Goal: Transaction & Acquisition: Obtain resource

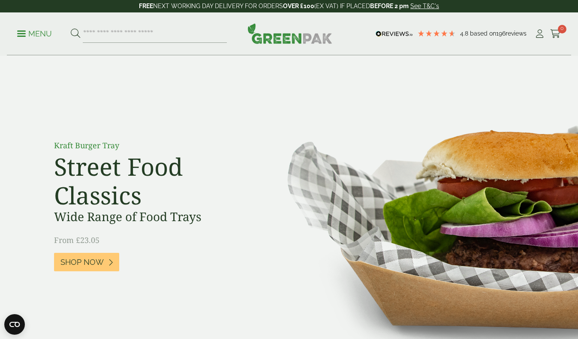
click at [29, 37] on p "Menu" at bounding box center [34, 34] width 35 height 10
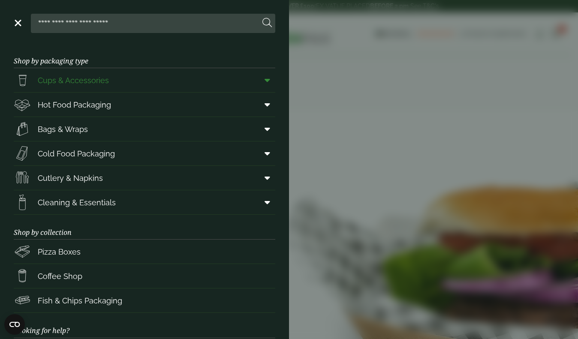
click at [68, 79] on span "Cups & Accessories" at bounding box center [73, 81] width 71 height 12
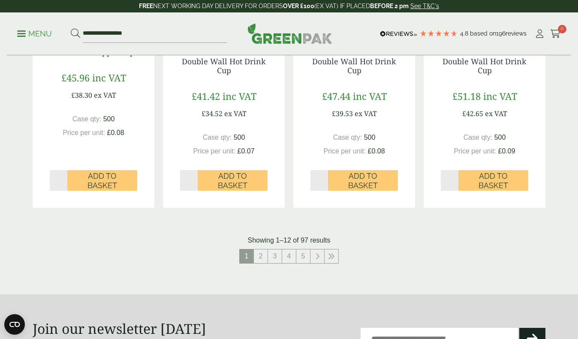
scroll to position [852, 0]
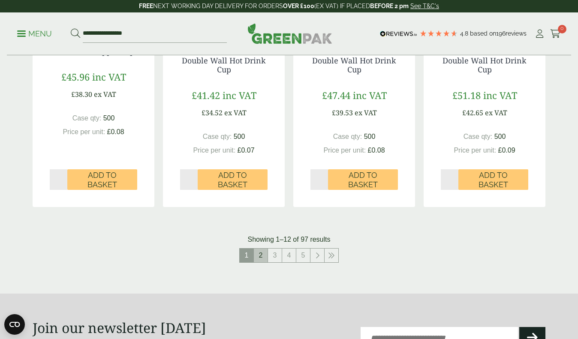
click at [258, 254] on link "2" at bounding box center [261, 256] width 14 height 14
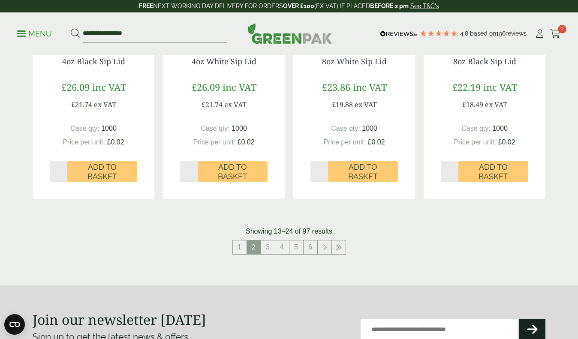
scroll to position [864, 0]
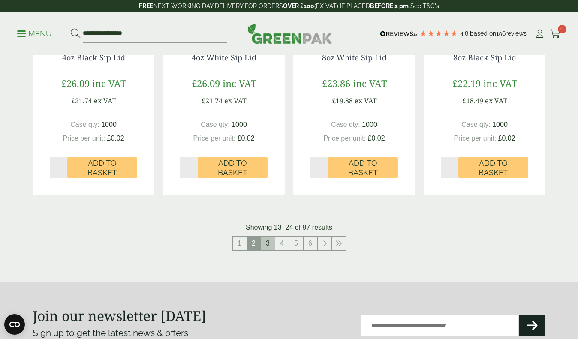
click at [268, 239] on link "3" at bounding box center [268, 244] width 14 height 14
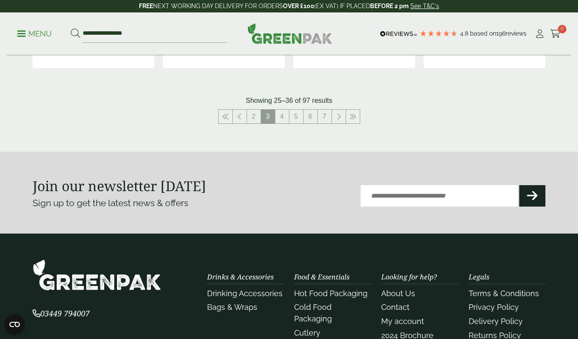
scroll to position [978, 0]
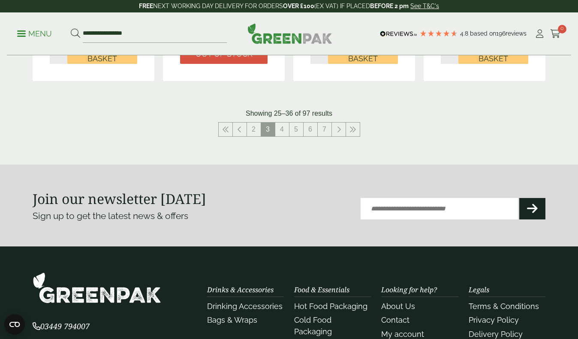
click at [283, 124] on link "4" at bounding box center [282, 130] width 14 height 14
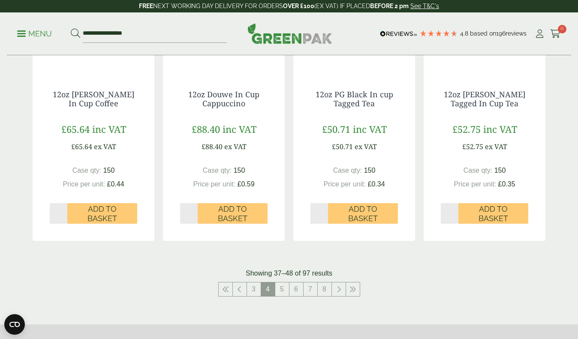
scroll to position [857, 0]
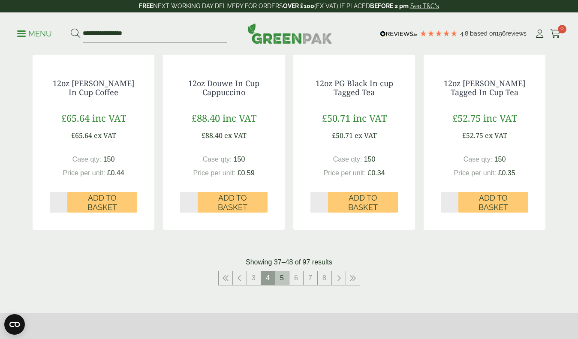
click at [281, 277] on link "5" at bounding box center [282, 279] width 14 height 14
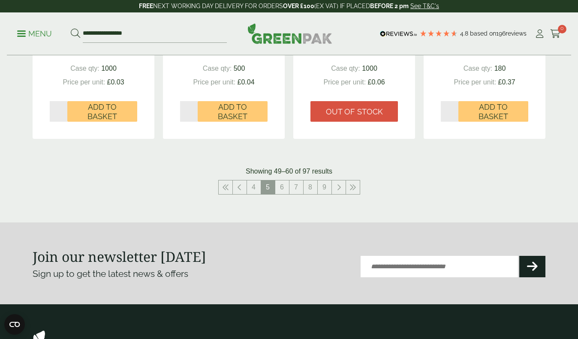
scroll to position [995, 0]
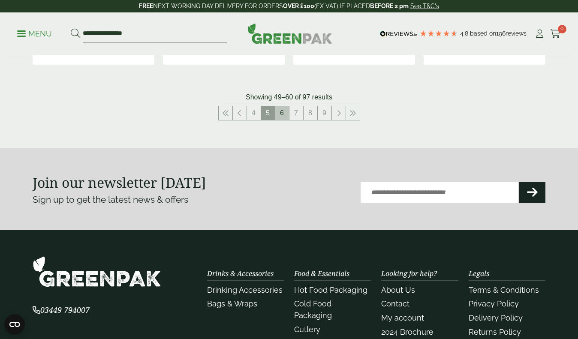
click at [281, 112] on link "6" at bounding box center [282, 113] width 14 height 14
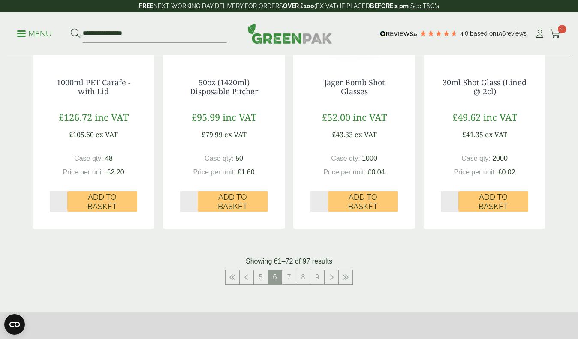
scroll to position [856, 0]
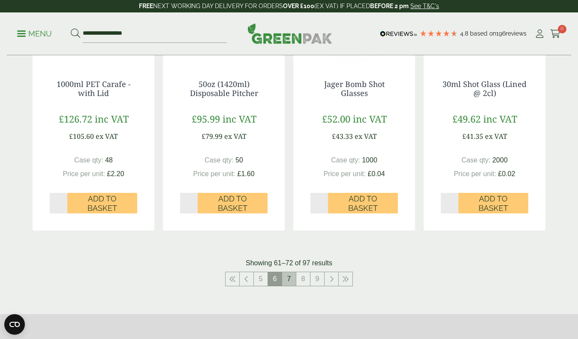
click at [288, 272] on link "7" at bounding box center [289, 279] width 14 height 14
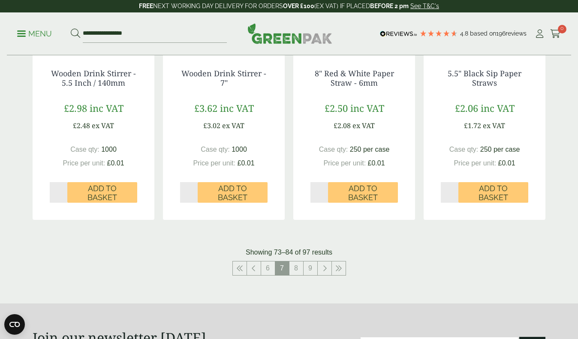
scroll to position [871, 0]
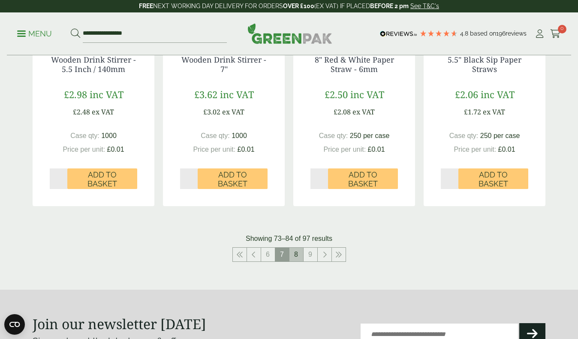
click at [298, 249] on link "8" at bounding box center [297, 255] width 14 height 14
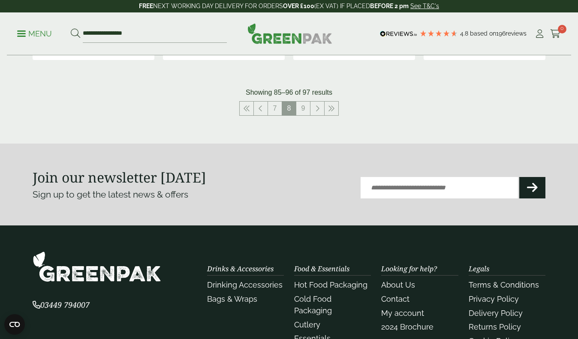
scroll to position [1030, 0]
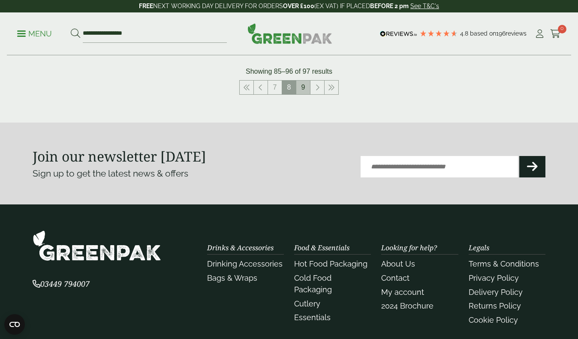
click at [302, 83] on link "9" at bounding box center [303, 88] width 14 height 14
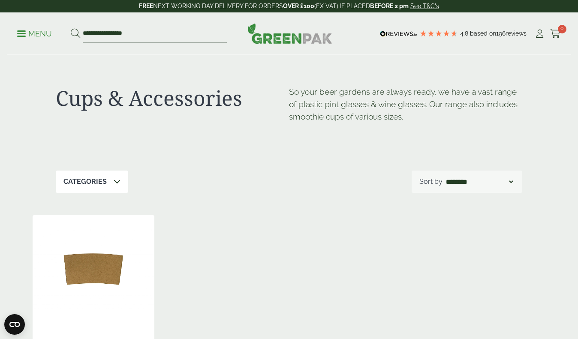
click at [26, 34] on p "Menu" at bounding box center [34, 34] width 35 height 10
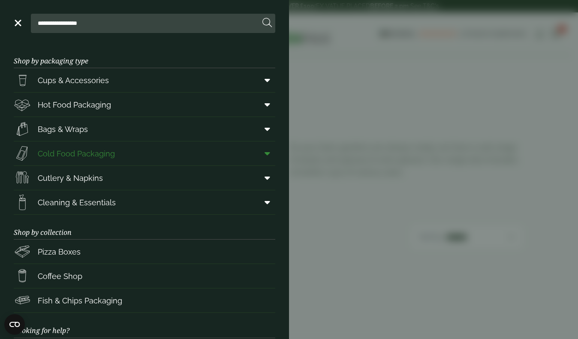
click at [88, 162] on link "Cold Food Packaging" at bounding box center [145, 154] width 262 height 24
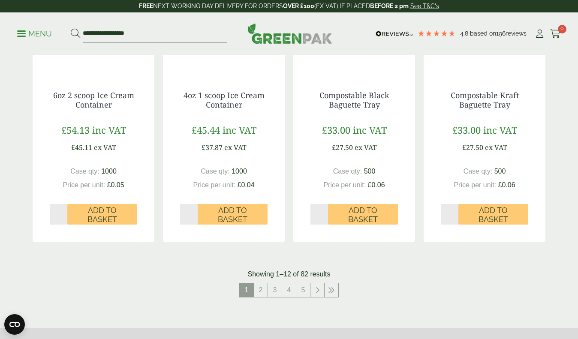
scroll to position [859, 0]
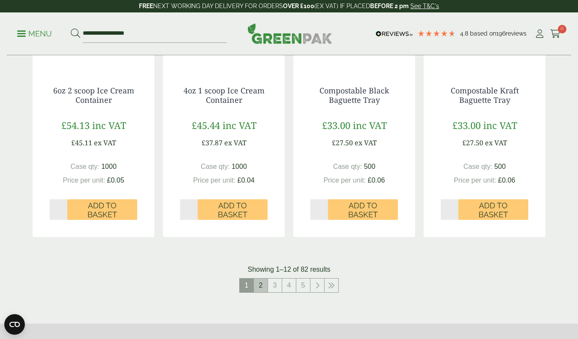
click at [263, 284] on link "2" at bounding box center [261, 286] width 14 height 14
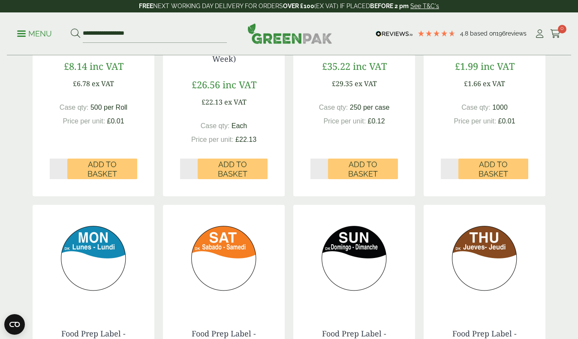
scroll to position [610, 0]
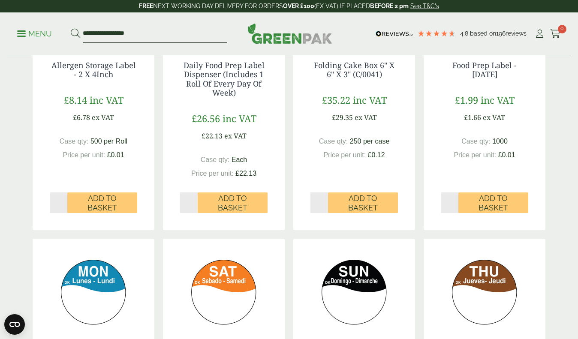
click at [141, 32] on input "**********" at bounding box center [155, 34] width 144 height 18
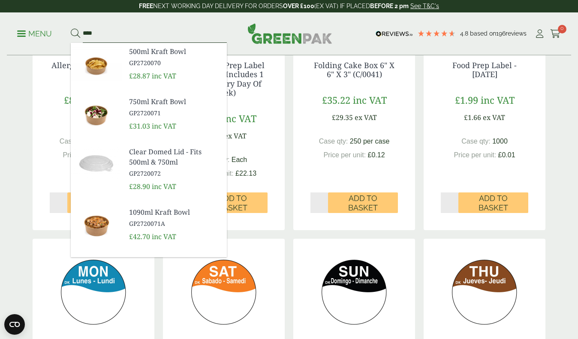
type input "****"
click at [75, 33] on button at bounding box center [75, 33] width 9 height 11
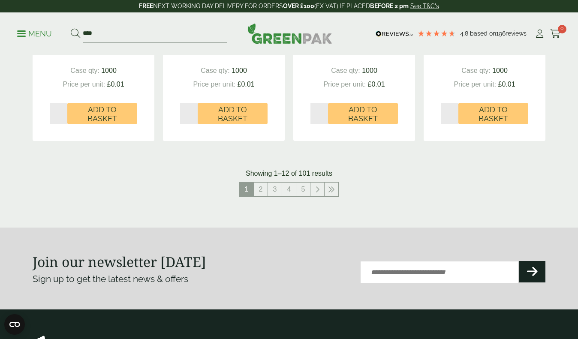
scroll to position [910, 0]
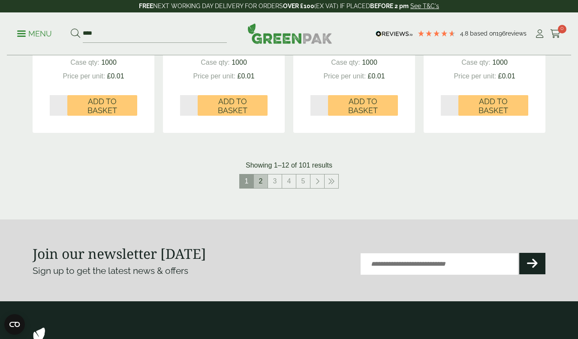
click at [262, 181] on link "2" at bounding box center [261, 182] width 14 height 14
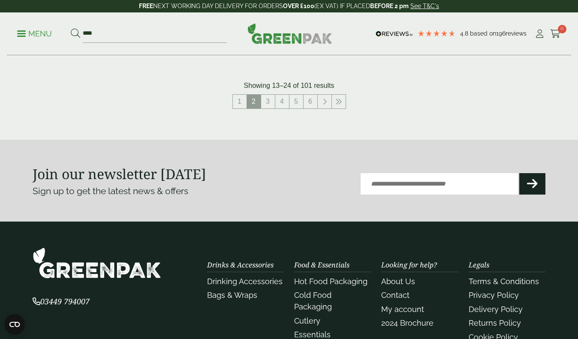
scroll to position [1019, 0]
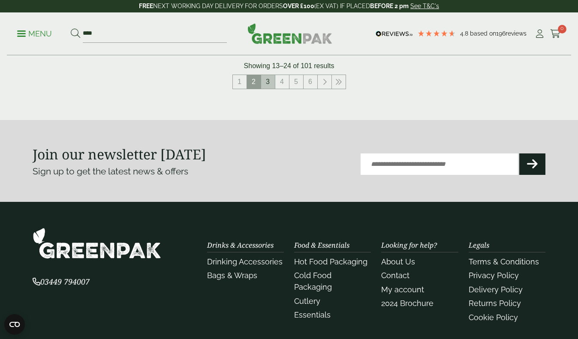
click at [267, 77] on link "3" at bounding box center [268, 82] width 14 height 14
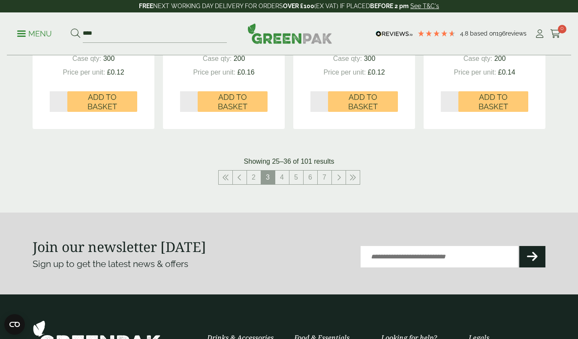
scroll to position [953, 0]
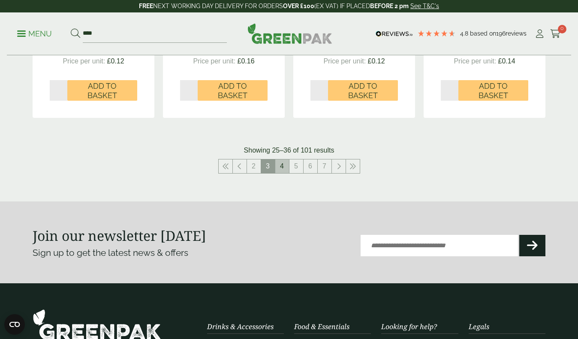
click at [285, 164] on link "4" at bounding box center [282, 167] width 14 height 14
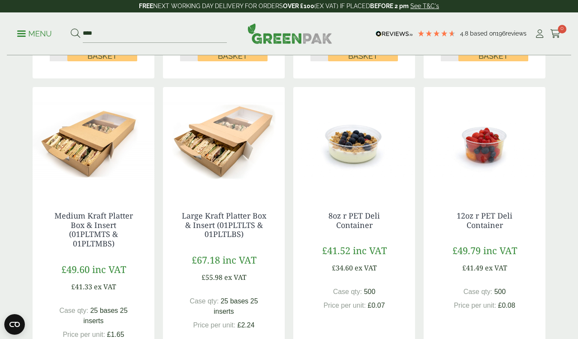
scroll to position [740, 0]
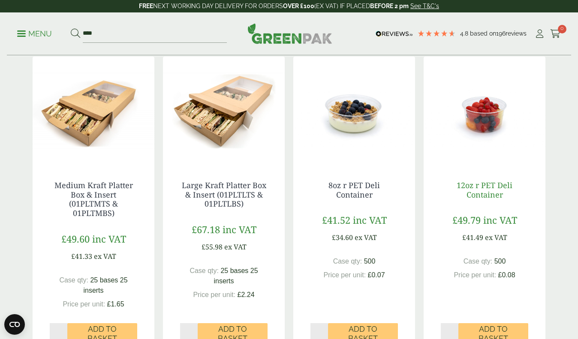
click at [479, 189] on link "12oz r PET Deli Container" at bounding box center [485, 190] width 56 height 20
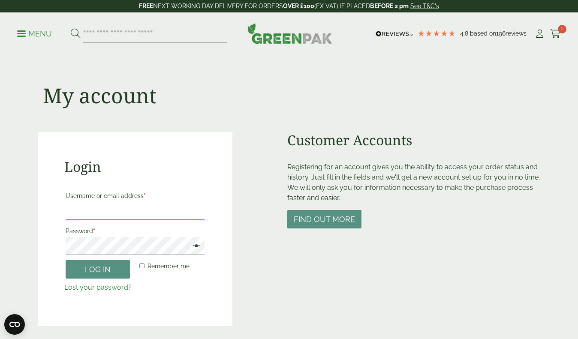
type input "**********"
click at [98, 269] on button "Log in" at bounding box center [98, 269] width 64 height 18
click at [102, 273] on button "Log in" at bounding box center [98, 269] width 64 height 18
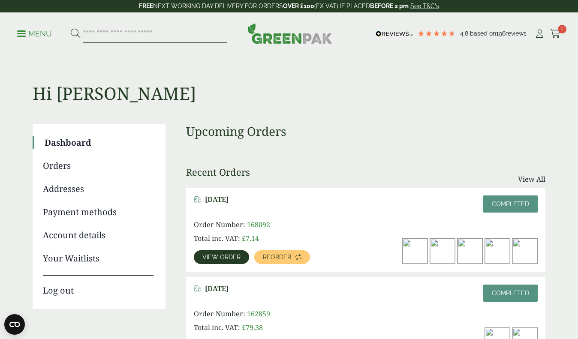
click at [122, 35] on input "search" at bounding box center [155, 34] width 144 height 18
click at [559, 33] on icon at bounding box center [555, 34] width 11 height 9
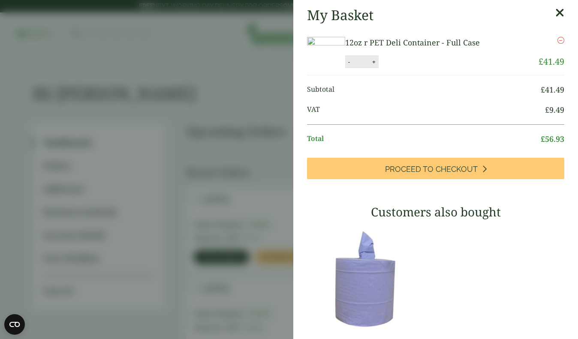
click at [450, 42] on link "12oz r PET Deli Container - Full Case" at bounding box center [412, 42] width 135 height 10
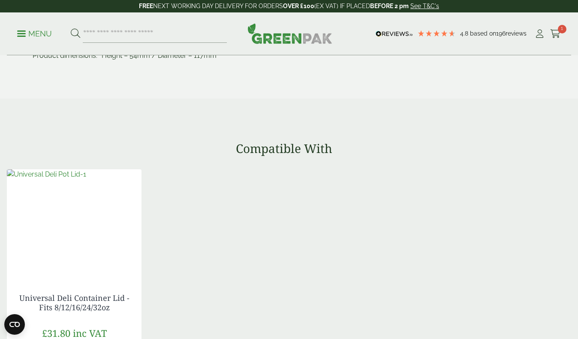
scroll to position [508, 0]
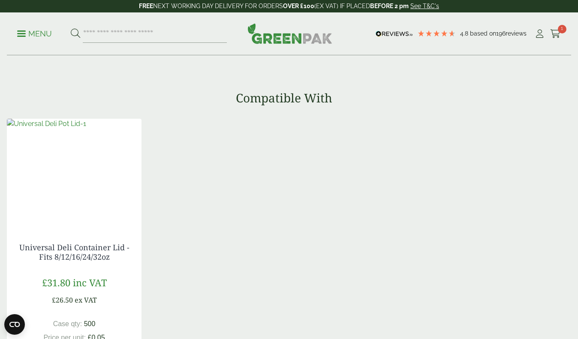
click at [76, 281] on span "inc VAT" at bounding box center [90, 282] width 34 height 13
click at [78, 257] on link "Universal Deli Container Lid - Fits 8/12/16/24/32oz" at bounding box center [74, 252] width 110 height 20
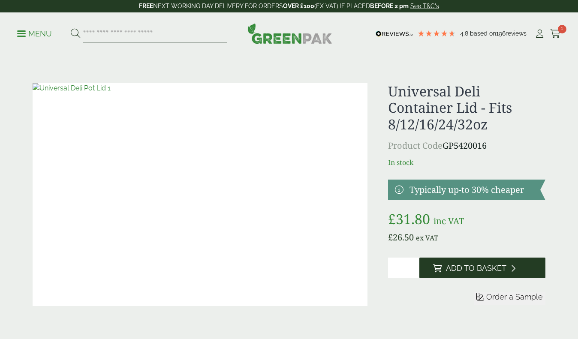
click at [469, 269] on span "Add to Basket" at bounding box center [476, 268] width 60 height 9
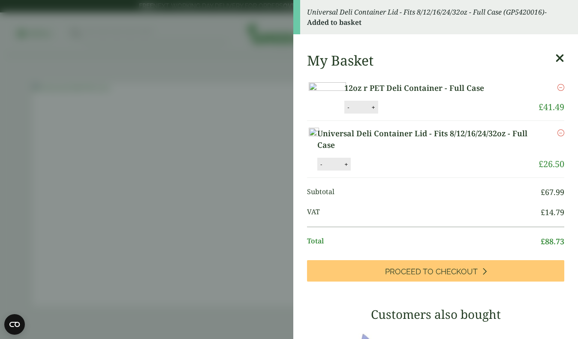
click at [183, 201] on aside "Universal Deli Container Lid - Fits 8/12/16/24/32oz - Full Case (GP5420016) - A…" at bounding box center [289, 169] width 578 height 339
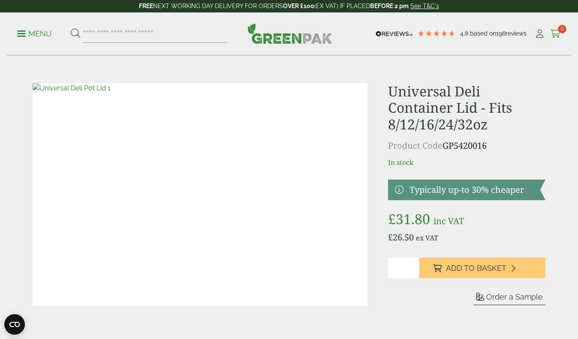
click at [554, 32] on icon at bounding box center [555, 34] width 11 height 9
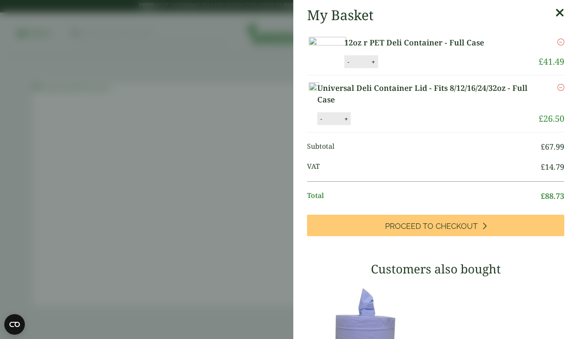
click at [418, 42] on link "12oz r PET Deli Container - Full Case" at bounding box center [428, 43] width 167 height 12
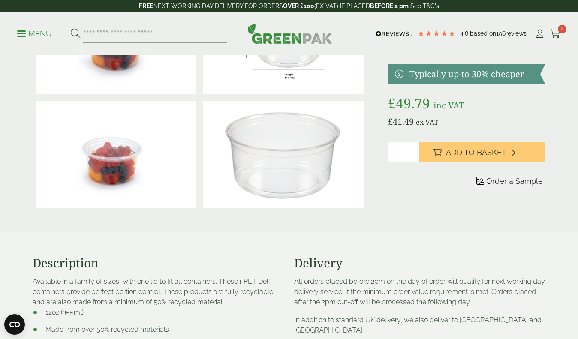
scroll to position [78, 0]
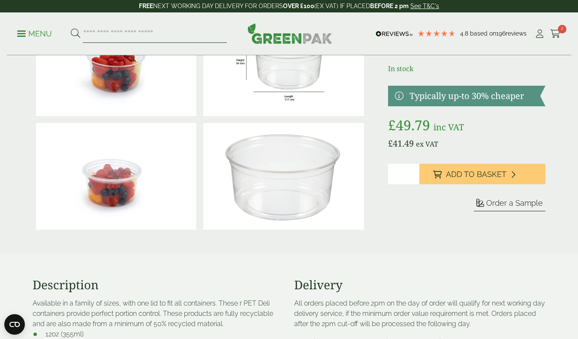
click at [104, 39] on input "search" at bounding box center [155, 34] width 144 height 18
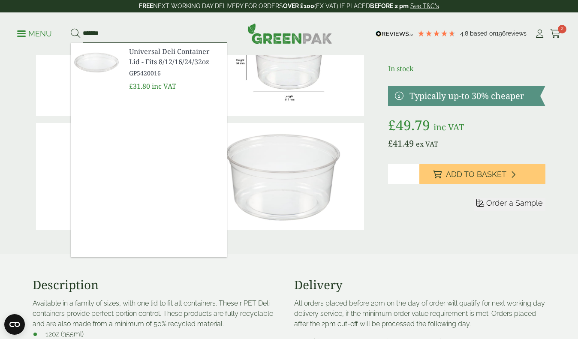
type input "*******"
click at [75, 33] on button at bounding box center [75, 33] width 9 height 11
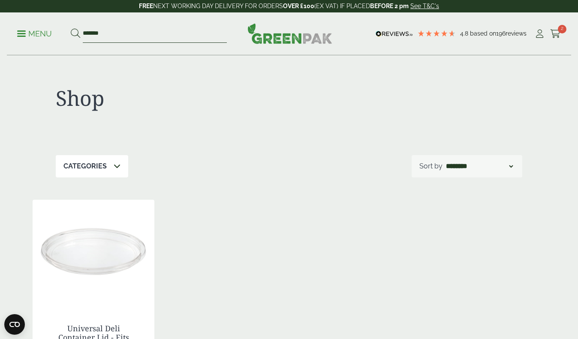
click at [119, 28] on input "*******" at bounding box center [155, 34] width 144 height 18
click at [120, 35] on input "*******" at bounding box center [155, 34] width 144 height 18
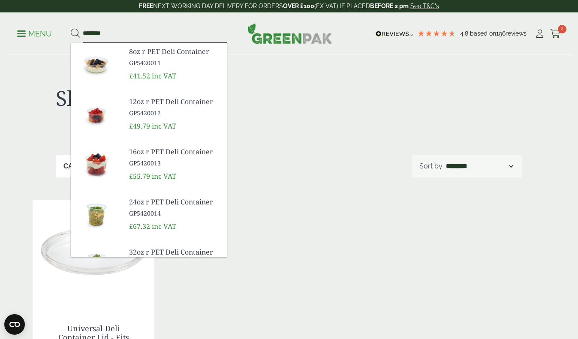
type input "********"
click at [75, 33] on button at bounding box center [75, 33] width 9 height 11
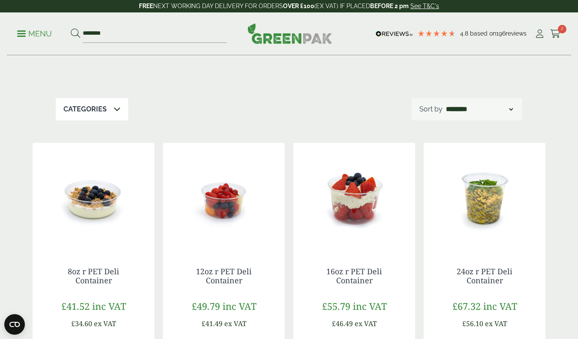
scroll to position [57, 0]
click at [114, 34] on input "********" at bounding box center [155, 34] width 144 height 18
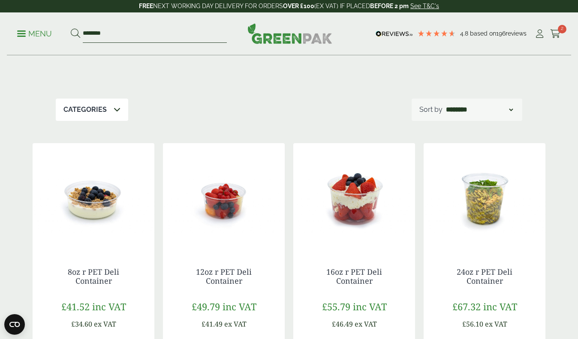
click at [114, 34] on input "********" at bounding box center [155, 34] width 144 height 18
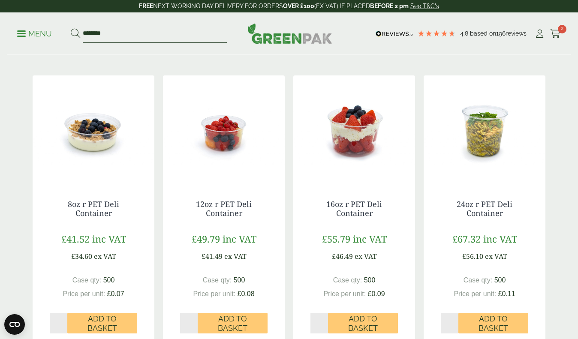
scroll to position [126, 0]
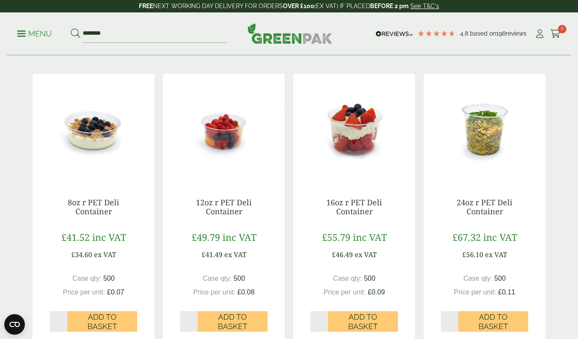
drag, startPoint x: 194, startPoint y: 198, endPoint x: 246, endPoint y: 214, distance: 54.2
click at [246, 214] on h4 "12oz r PET Deli Container" at bounding box center [224, 207] width 88 height 18
copy link "12oz r PET Deli Container"
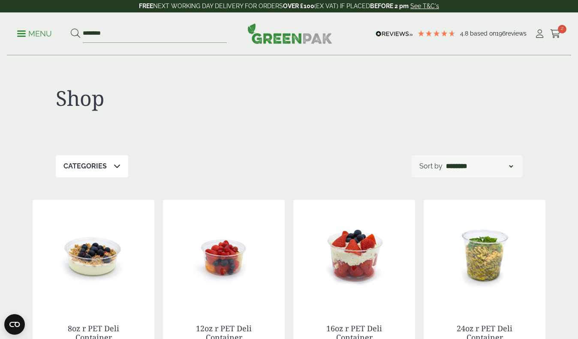
scroll to position [0, 0]
click at [164, 36] on input "********" at bounding box center [155, 34] width 144 height 18
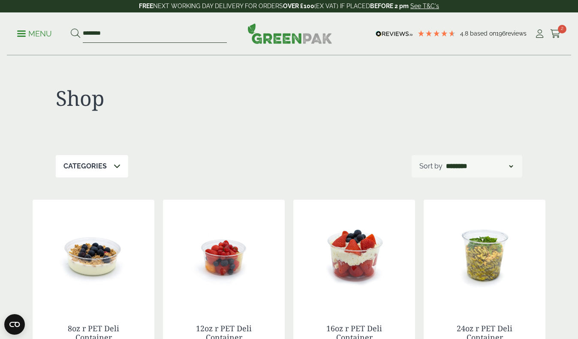
click at [164, 36] on input "********" at bounding box center [155, 34] width 144 height 18
type input "****"
click at [75, 33] on button at bounding box center [75, 33] width 9 height 11
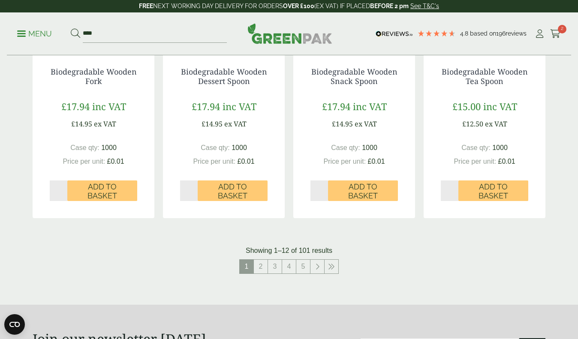
scroll to position [827, 0]
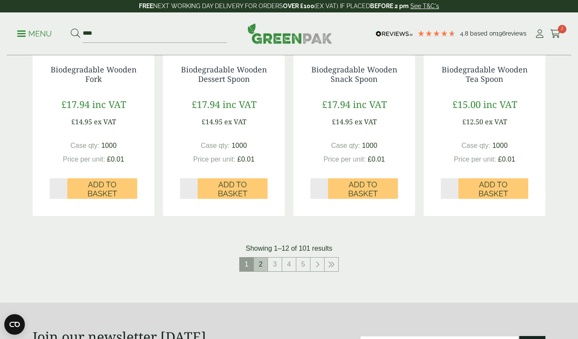
click at [264, 266] on link "2" at bounding box center [261, 265] width 14 height 14
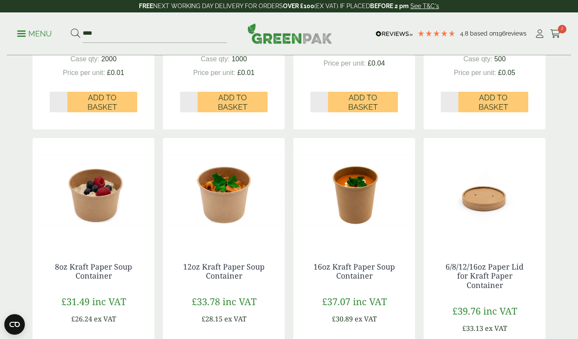
scroll to position [345, 0]
click at [541, 33] on icon at bounding box center [540, 34] width 11 height 9
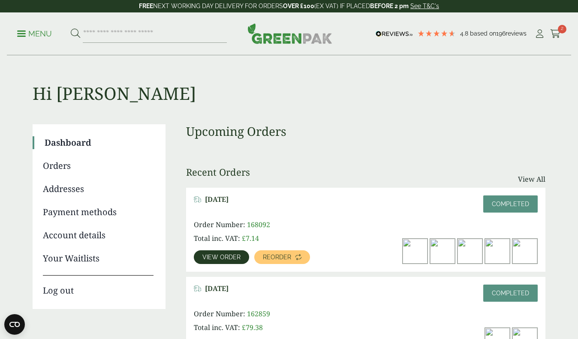
click at [215, 259] on span "View order" at bounding box center [222, 257] width 38 height 6
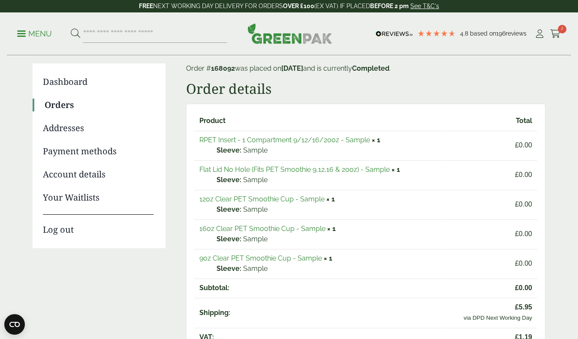
scroll to position [62, 0]
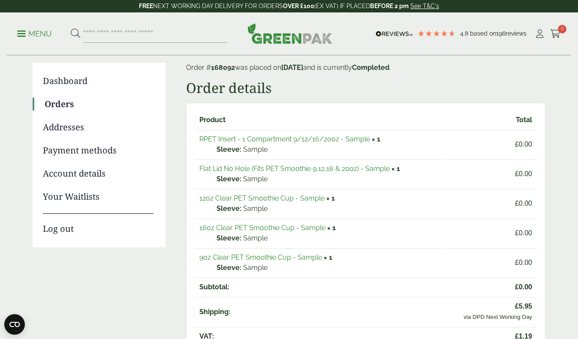
click at [258, 257] on link "9oz Clear PET Smoothie Cup - Sample" at bounding box center [261, 258] width 123 height 8
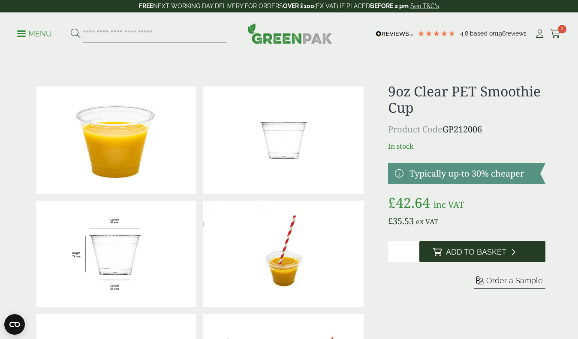
click at [443, 252] on button "Add to Basket" at bounding box center [483, 252] width 126 height 21
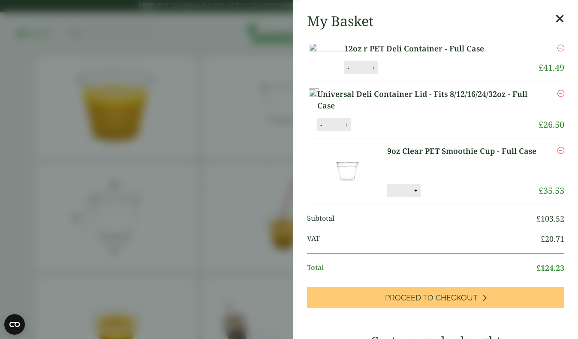
scroll to position [106, 0]
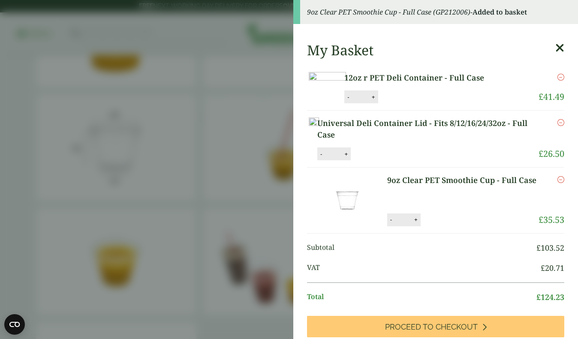
click at [251, 240] on aside "9oz Clear PET Smoothie Cup - Full Case (GP212006) - Added to basket My Basket 1…" at bounding box center [289, 169] width 578 height 339
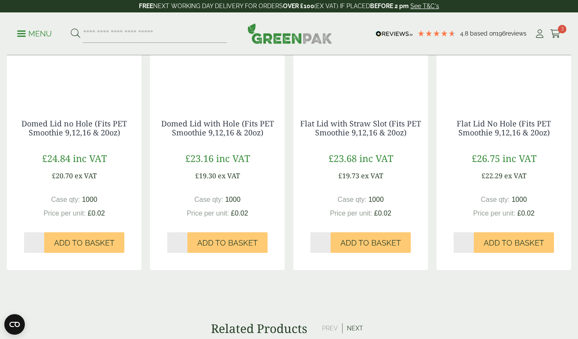
scroll to position [939, 0]
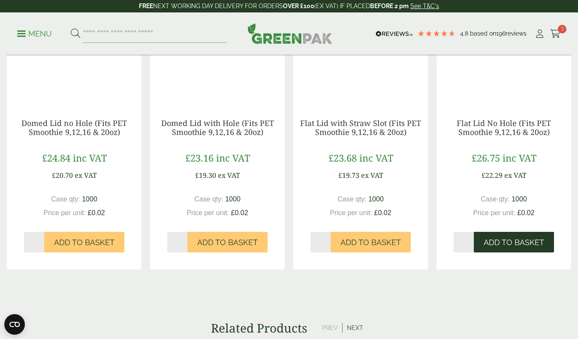
click at [505, 242] on span "Add to Basket" at bounding box center [514, 242] width 60 height 9
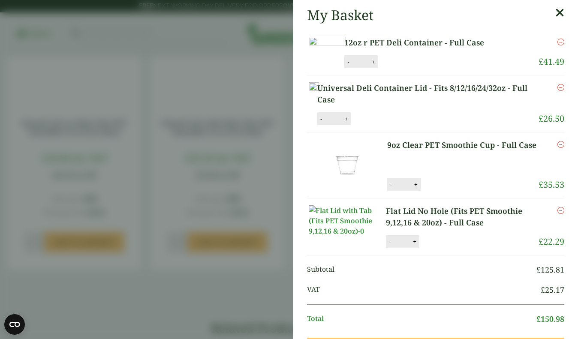
scroll to position [0, 0]
click at [220, 101] on aside "My Basket 12oz r PET Deli Container - Full Case 12oz r PET Deli Container - Ful…" at bounding box center [289, 169] width 578 height 339
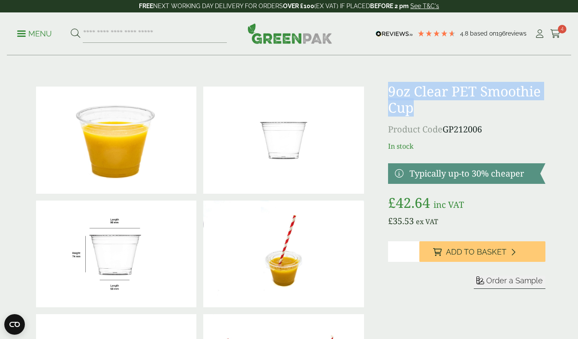
drag, startPoint x: 383, startPoint y: 91, endPoint x: 420, endPoint y: 113, distance: 43.0
click at [420, 113] on div at bounding box center [288, 311] width 523 height 456
copy h1 "9oz Clear PET Smoothie Cup"
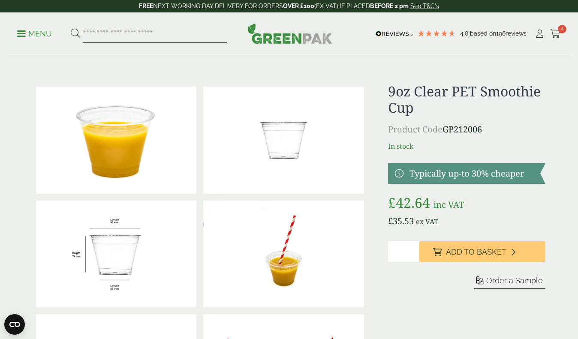
click at [102, 26] on input "search" at bounding box center [155, 34] width 144 height 18
type input "****"
click at [75, 33] on button at bounding box center [75, 33] width 9 height 11
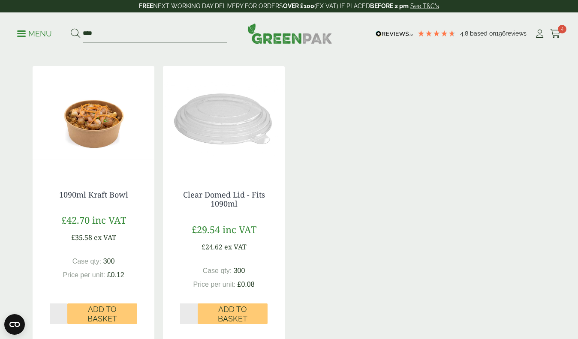
scroll to position [138, 0]
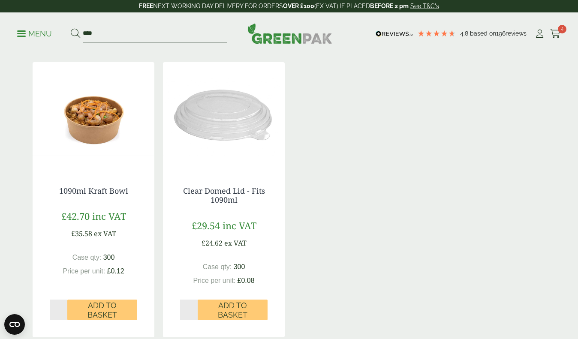
drag, startPoint x: 53, startPoint y: 188, endPoint x: 134, endPoint y: 190, distance: 81.5
click at [134, 190] on h4 "1090ml Kraft Bowl" at bounding box center [94, 191] width 88 height 9
copy link "1090ml Kraft Bowl"
click at [45, 32] on p "Menu" at bounding box center [34, 34] width 35 height 10
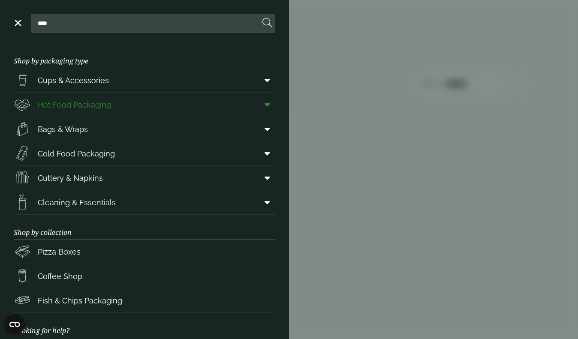
click at [81, 106] on span "Hot Food Packaging" at bounding box center [74, 105] width 73 height 12
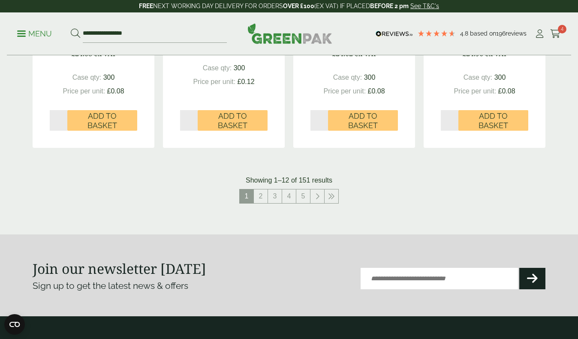
scroll to position [974, 0]
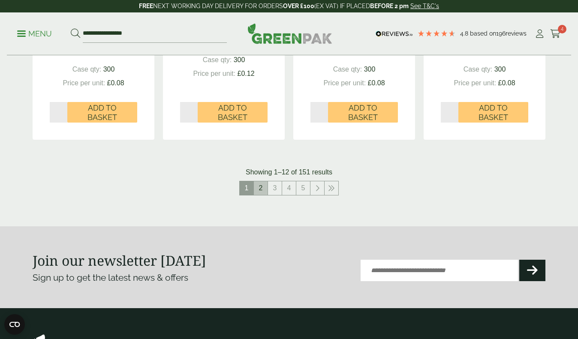
click at [259, 187] on link "2" at bounding box center [261, 188] width 14 height 14
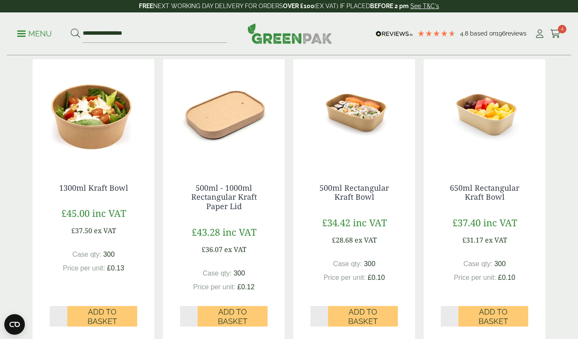
scroll to position [201, 0]
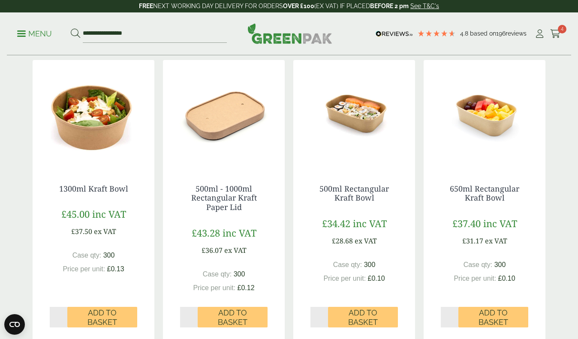
click at [483, 115] on img at bounding box center [485, 113] width 122 height 107
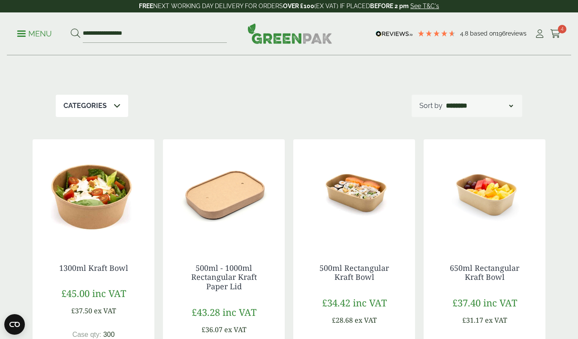
scroll to position [125, 0]
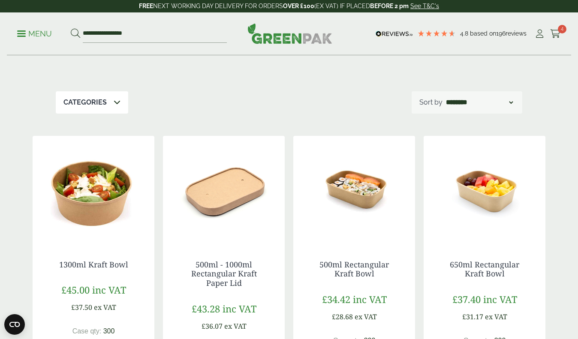
click at [365, 196] on img at bounding box center [354, 189] width 122 height 107
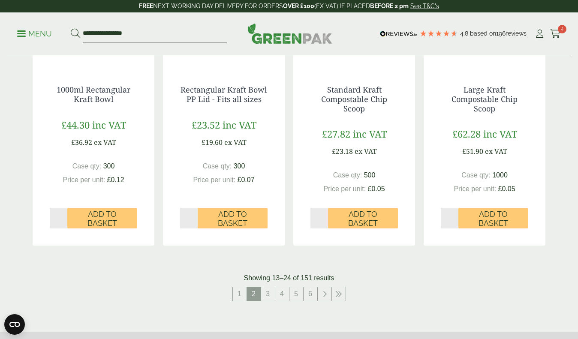
scroll to position [894, 0]
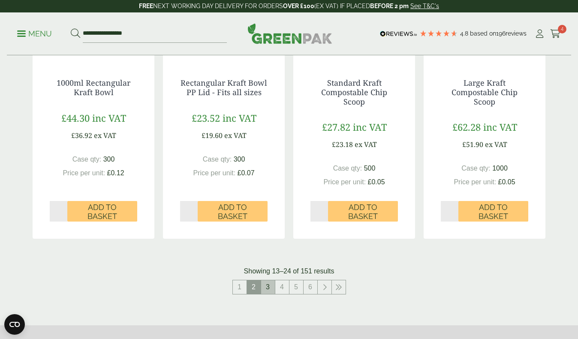
click at [267, 283] on link "3" at bounding box center [268, 288] width 14 height 14
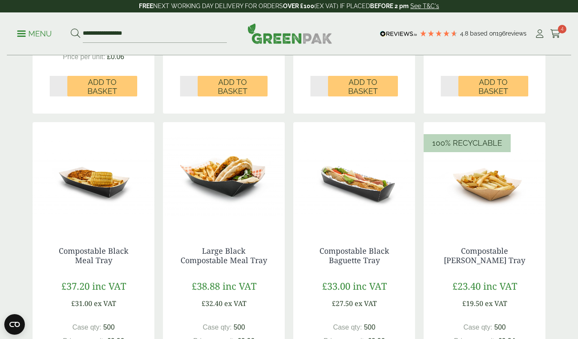
scroll to position [732, 0]
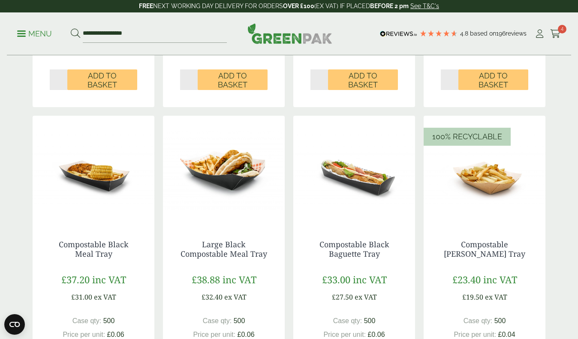
click at [498, 185] on img at bounding box center [485, 169] width 122 height 107
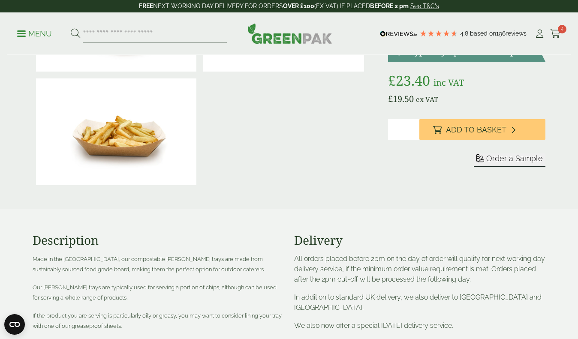
scroll to position [115, 0]
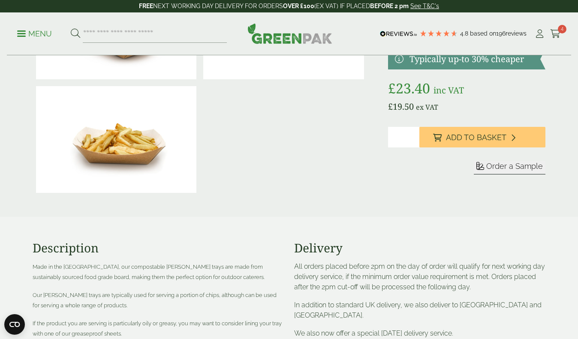
click at [526, 170] on span "Order a Sample" at bounding box center [515, 166] width 57 height 9
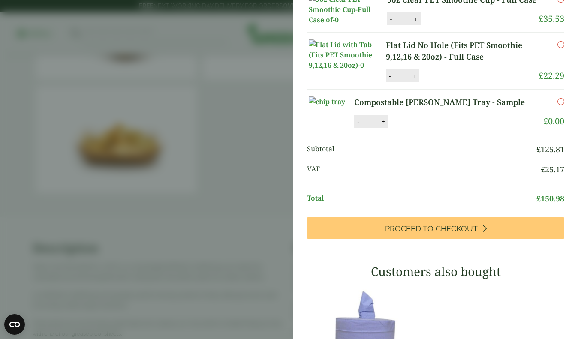
scroll to position [168, 0]
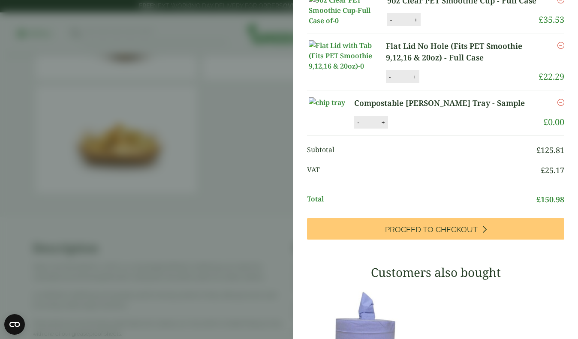
click at [157, 211] on aside "Compostable Kraft Chip Tray - Sample (GP5430021-sample) - Added to basket My Ba…" at bounding box center [289, 169] width 578 height 339
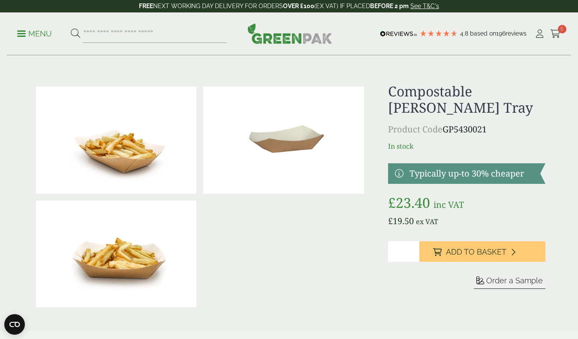
scroll to position [0, 0]
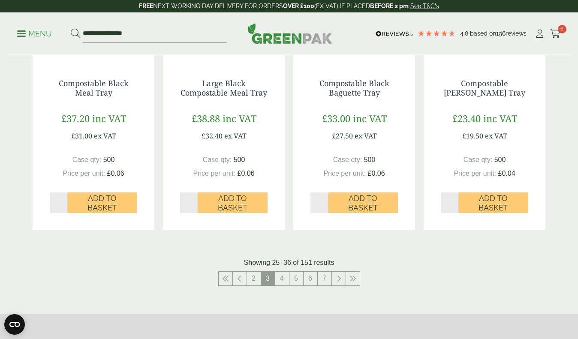
scroll to position [895, 0]
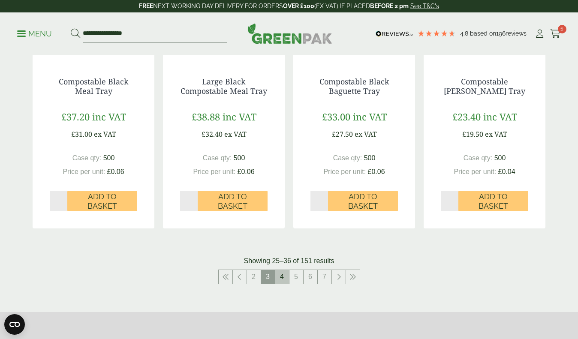
click at [281, 270] on link "4" at bounding box center [282, 277] width 14 height 14
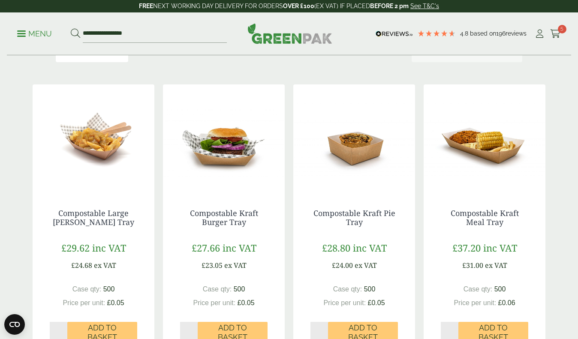
scroll to position [176, 0]
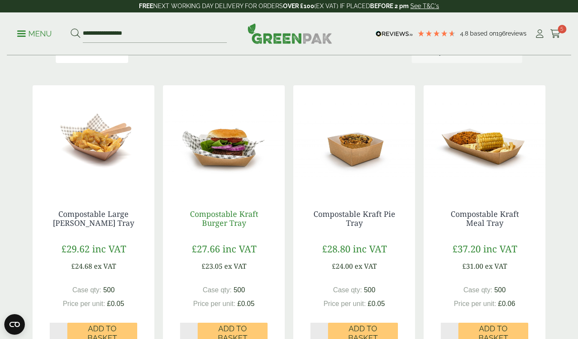
click at [229, 218] on link "Compostable Kraft Burger Tray" at bounding box center [224, 219] width 68 height 20
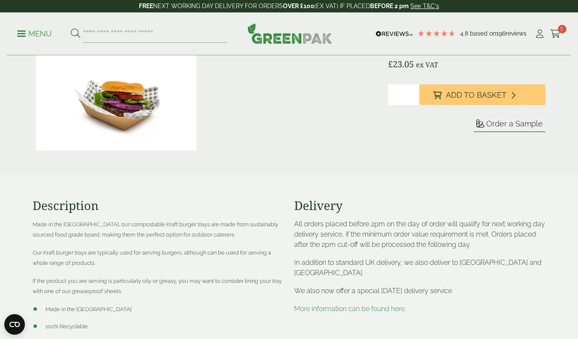
scroll to position [154, 0]
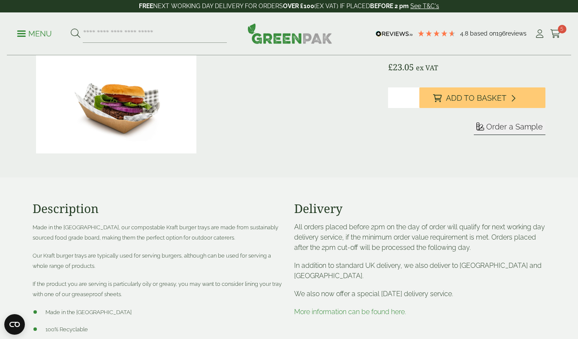
click at [515, 131] on span "Order a Sample" at bounding box center [515, 126] width 57 height 9
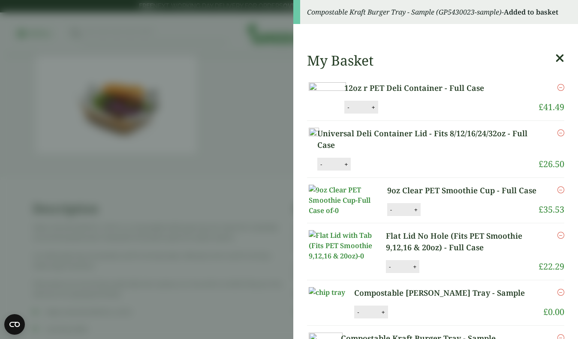
click at [242, 168] on aside "Compostable Kraft Burger Tray - Sample (GP5430023-sample) - Added to basket My …" at bounding box center [289, 169] width 578 height 339
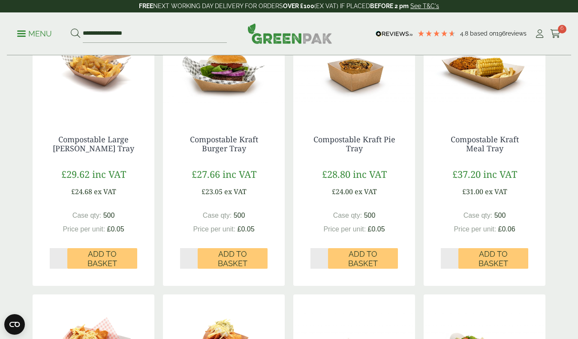
scroll to position [251, 0]
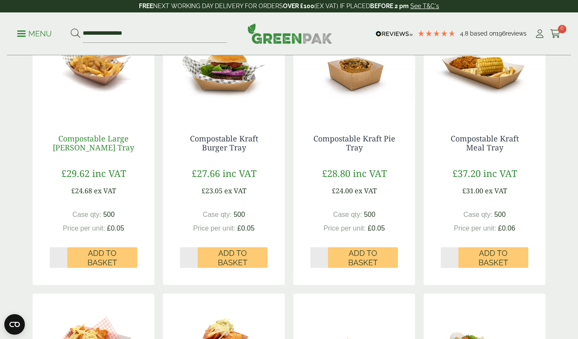
click at [93, 147] on link "Compostable Large [PERSON_NAME] Tray" at bounding box center [94, 143] width 82 height 20
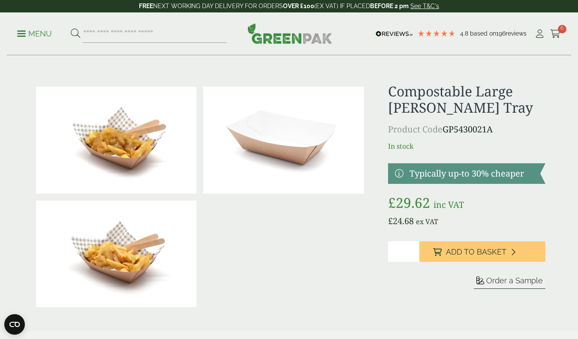
click at [505, 290] on form "Sleeve Sample" at bounding box center [466, 293] width 157 height 34
click at [505, 284] on span "Order a Sample" at bounding box center [515, 280] width 57 height 9
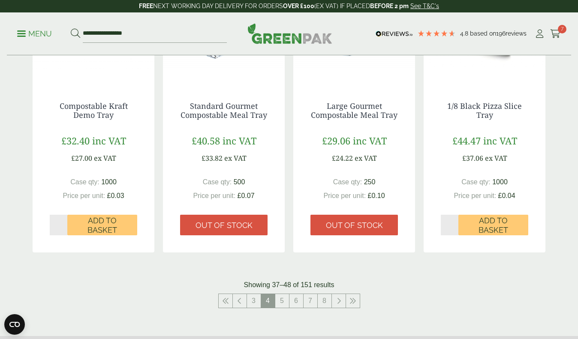
scroll to position [872, 0]
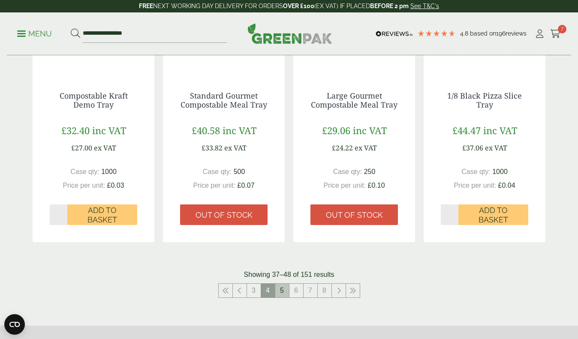
click at [282, 286] on link "5" at bounding box center [282, 291] width 14 height 14
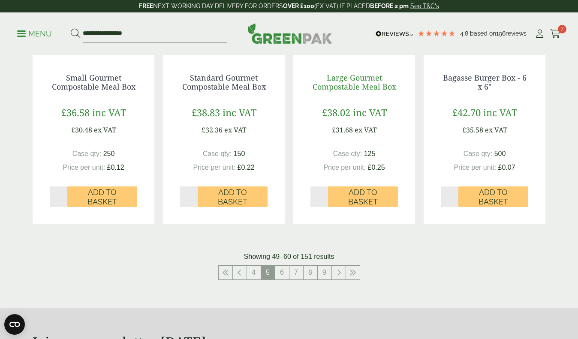
scroll to position [894, 0]
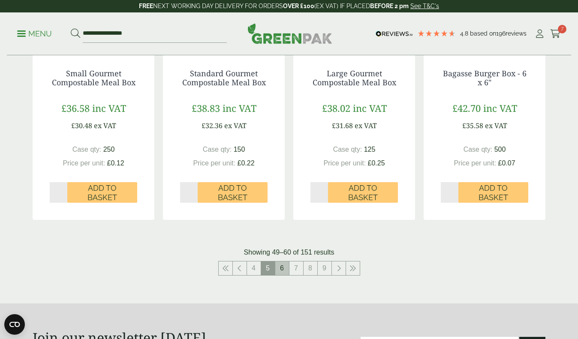
click at [284, 263] on link "6" at bounding box center [282, 269] width 14 height 14
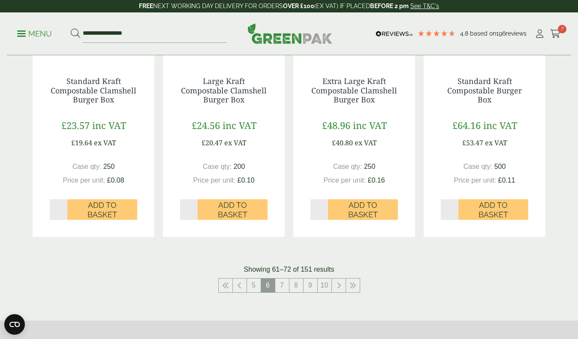
scroll to position [880, 0]
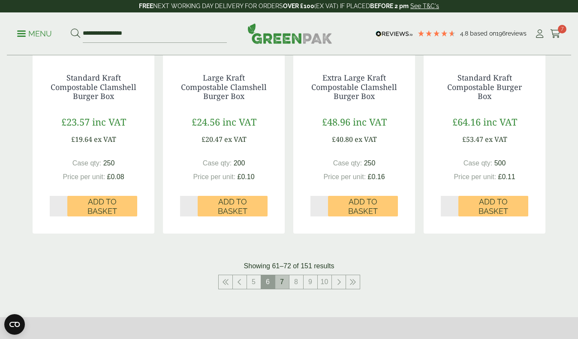
click at [280, 277] on link "7" at bounding box center [282, 282] width 14 height 14
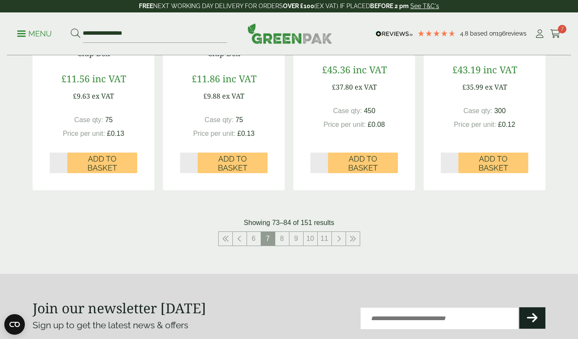
scroll to position [940, 0]
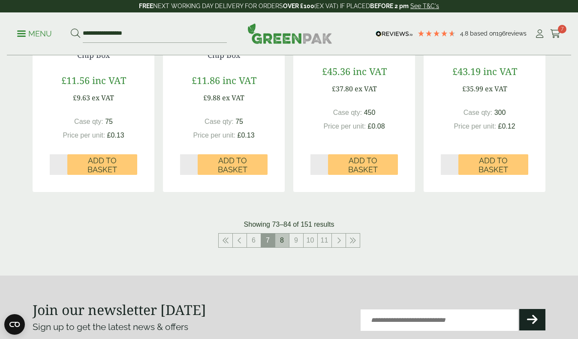
click at [279, 238] on link "8" at bounding box center [282, 241] width 14 height 14
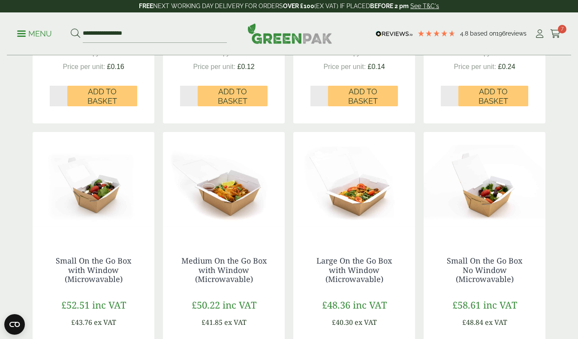
scroll to position [412, 0]
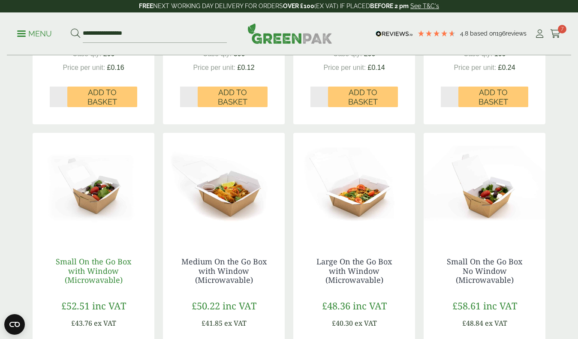
click at [93, 269] on link "Small On the Go Box with Window (Microwavable)" at bounding box center [94, 271] width 76 height 29
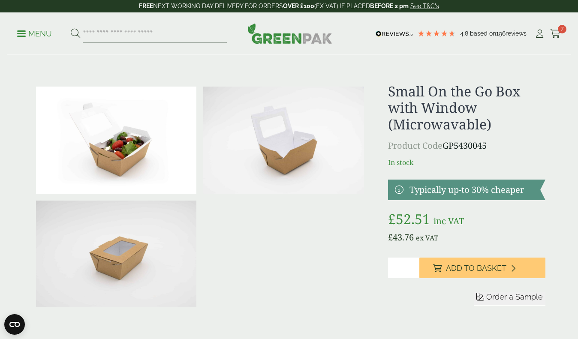
click at [511, 301] on span "Order a Sample" at bounding box center [515, 297] width 57 height 9
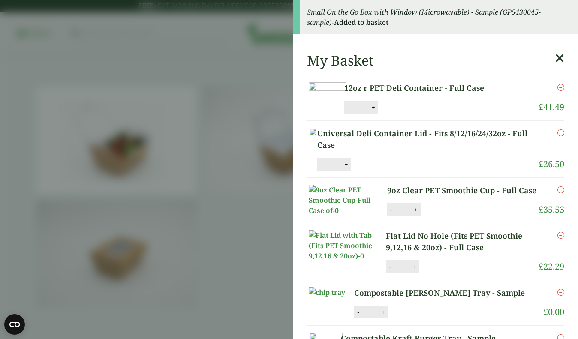
click at [216, 252] on aside "Small On the Go Box with Window (Microwavable) - Sample (GP5430045-sample) - Ad…" at bounding box center [289, 169] width 578 height 339
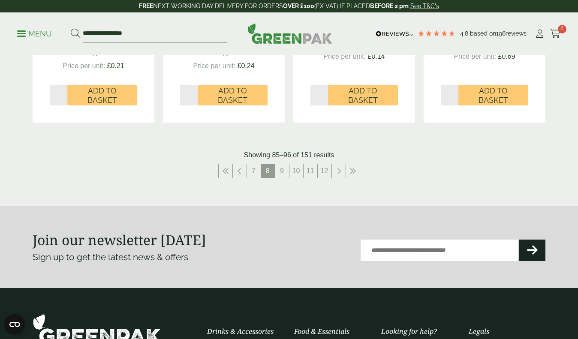
scroll to position [1020, 0]
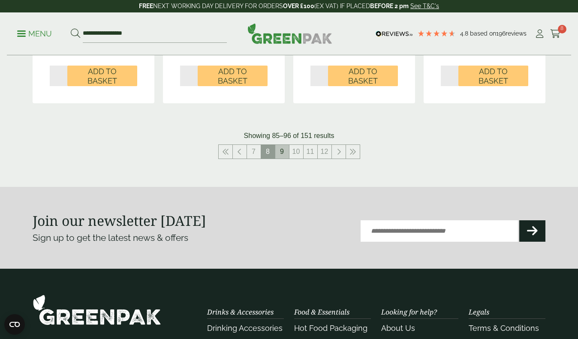
click at [282, 147] on link "9" at bounding box center [282, 152] width 14 height 14
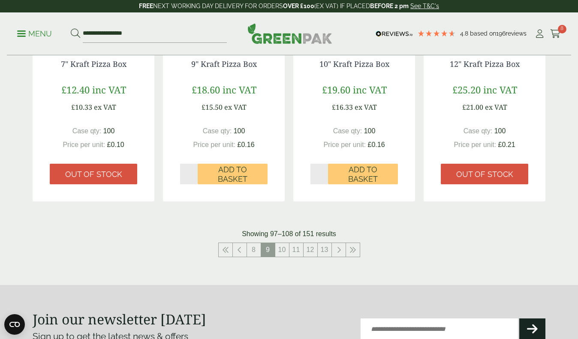
scroll to position [904, 0]
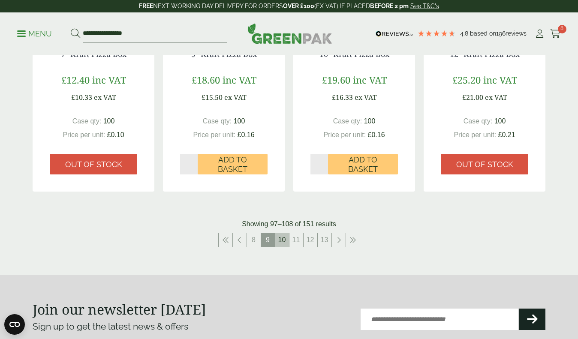
click at [284, 237] on link "10" at bounding box center [282, 240] width 14 height 14
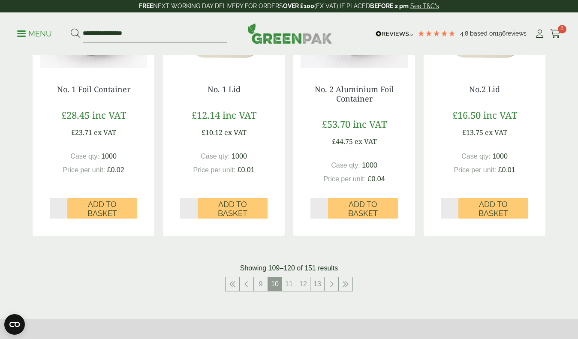
scroll to position [876, 0]
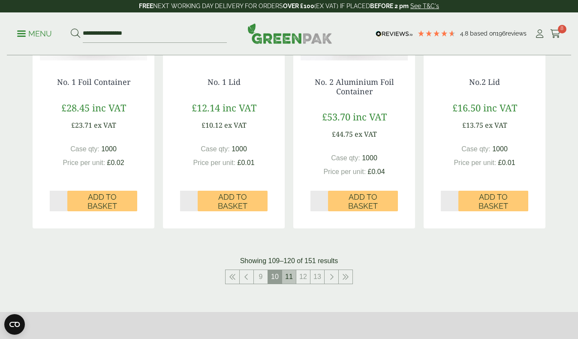
click at [291, 274] on link "11" at bounding box center [289, 277] width 14 height 14
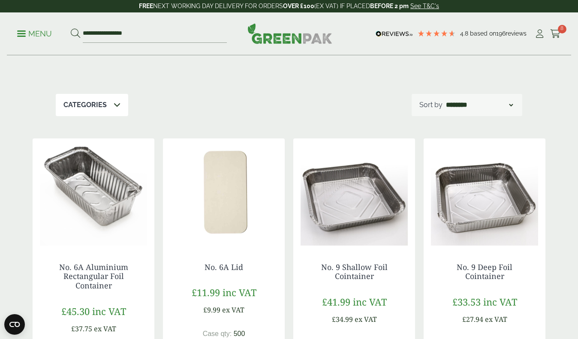
scroll to position [112, 0]
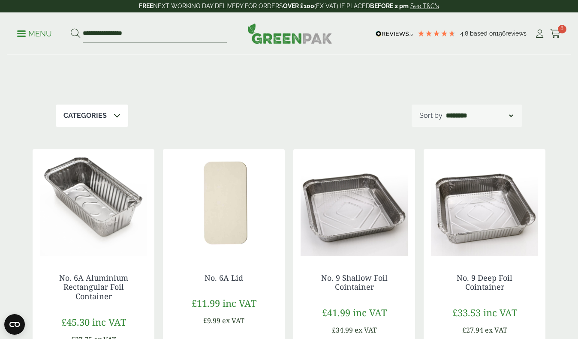
click at [33, 35] on p "Menu" at bounding box center [34, 34] width 35 height 10
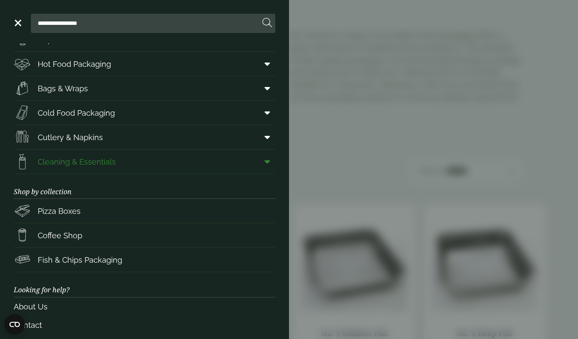
scroll to position [64, 0]
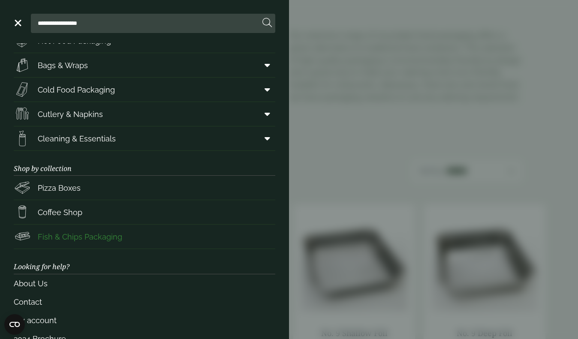
click at [75, 243] on span "Fish & Chips Packaging" at bounding box center [68, 236] width 109 height 17
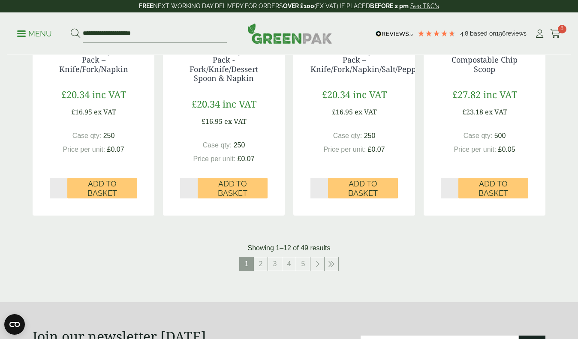
scroll to position [856, 0]
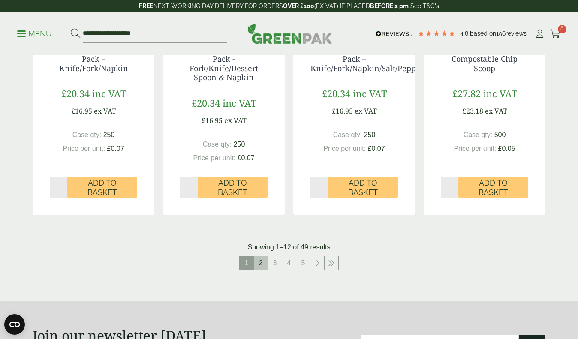
click at [258, 259] on link "2" at bounding box center [261, 264] width 14 height 14
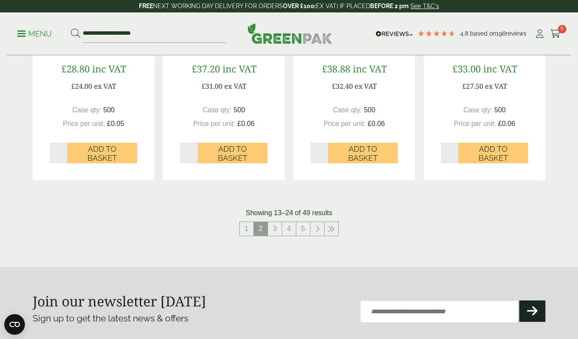
scroll to position [881, 0]
click at [277, 231] on link "3" at bounding box center [275, 229] width 14 height 14
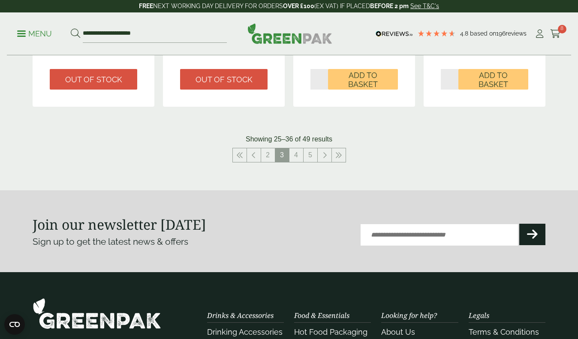
scroll to position [935, 0]
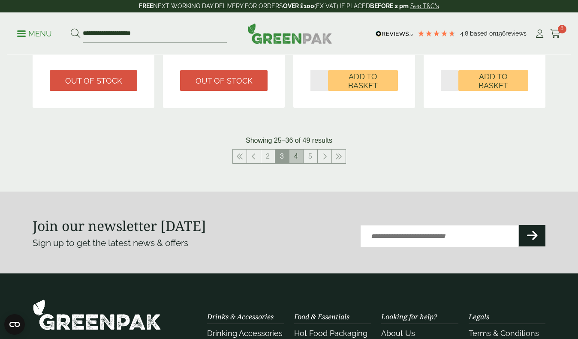
click at [295, 156] on link "4" at bounding box center [297, 157] width 14 height 14
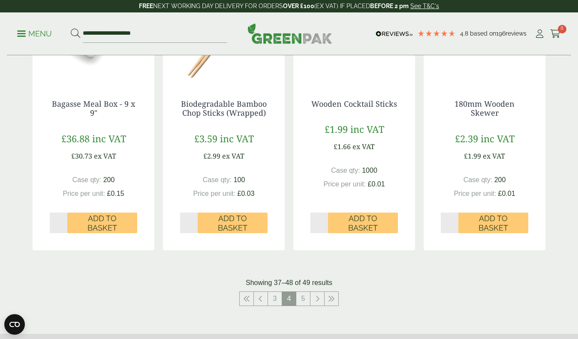
scroll to position [808, 0]
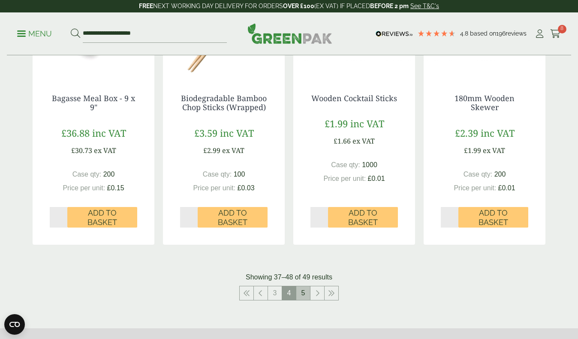
click at [305, 288] on link "5" at bounding box center [303, 294] width 14 height 14
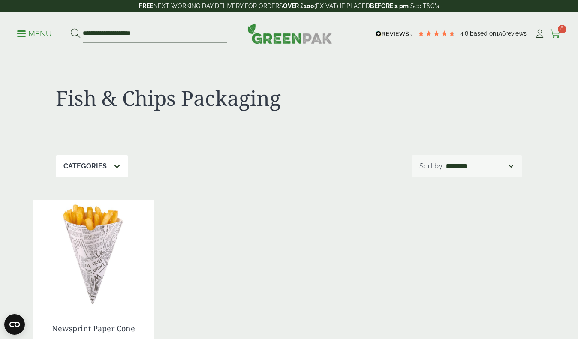
click at [559, 29] on span "8" at bounding box center [562, 29] width 9 height 9
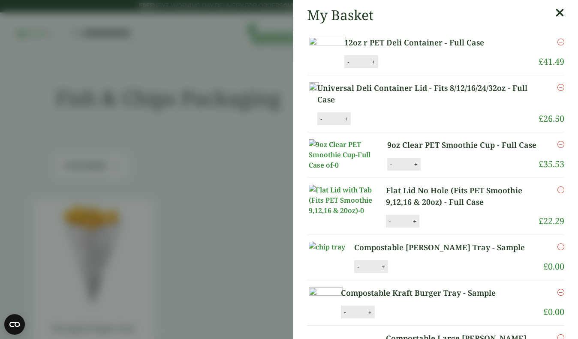
scroll to position [52, 0]
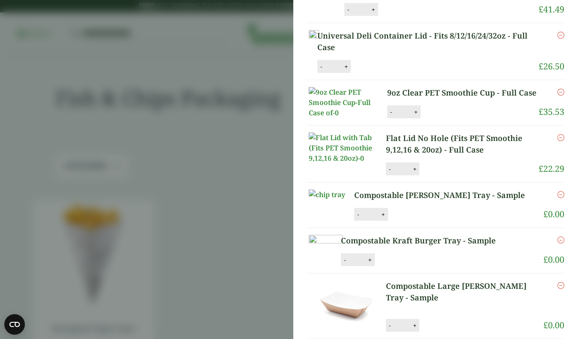
click at [160, 212] on aside "My Basket 12oz r PET Deli Container - Full Case 12oz r PET Deli Container - Ful…" at bounding box center [289, 169] width 578 height 339
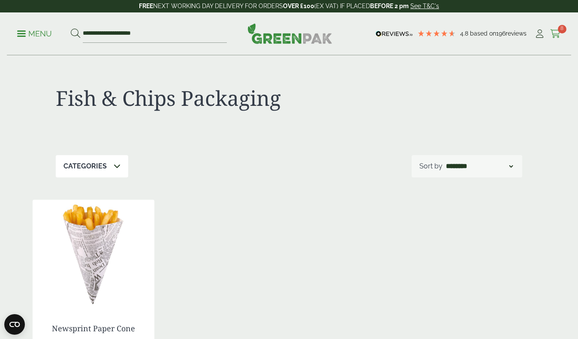
click at [554, 32] on icon at bounding box center [555, 34] width 11 height 9
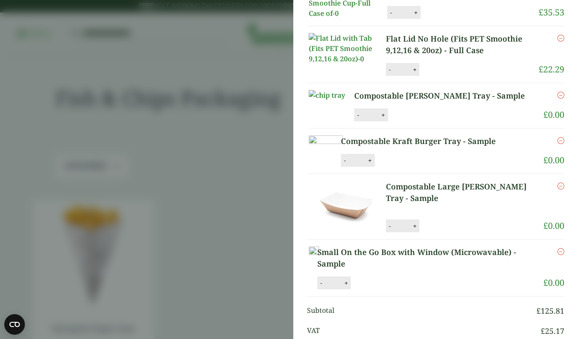
scroll to position [160, 0]
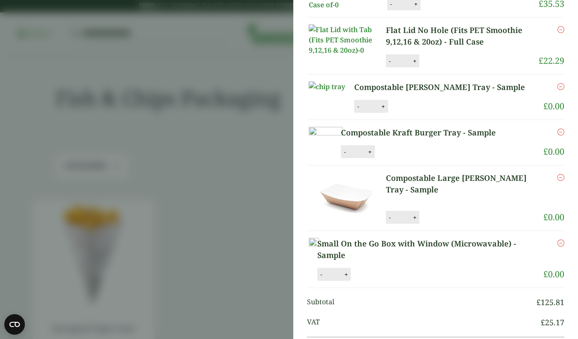
click at [174, 194] on aside "My Basket 12oz r PET Deli Container - Full Case 12oz r PET Deli Container - Ful…" at bounding box center [289, 169] width 578 height 339
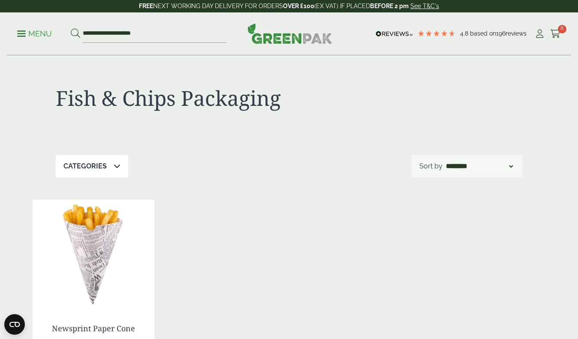
scroll to position [0, 0]
click at [556, 34] on icon at bounding box center [555, 34] width 11 height 9
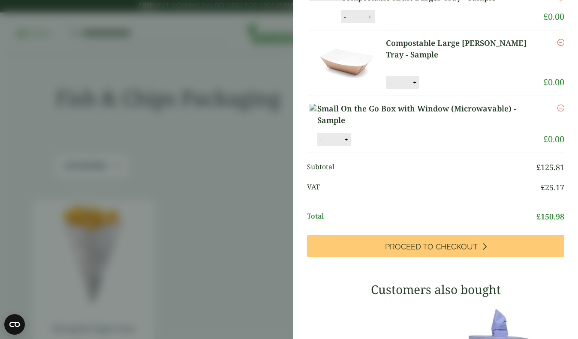
scroll to position [295, 0]
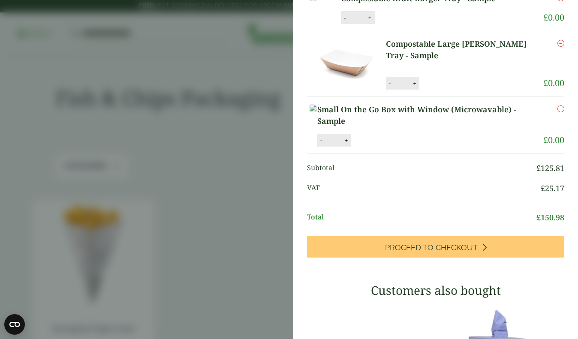
click at [422, 127] on link "Small On the Go Box with Window (Microwavable) - Sample" at bounding box center [431, 115] width 226 height 23
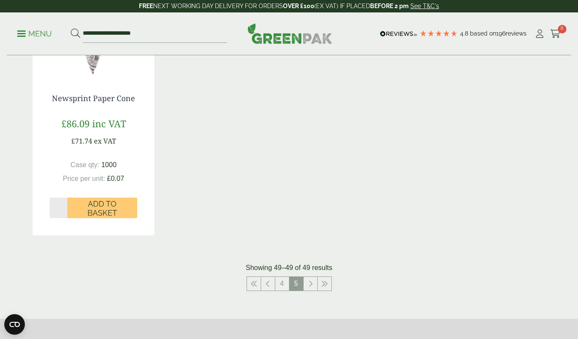
scroll to position [231, 0]
click at [271, 280] on link at bounding box center [268, 284] width 14 height 14
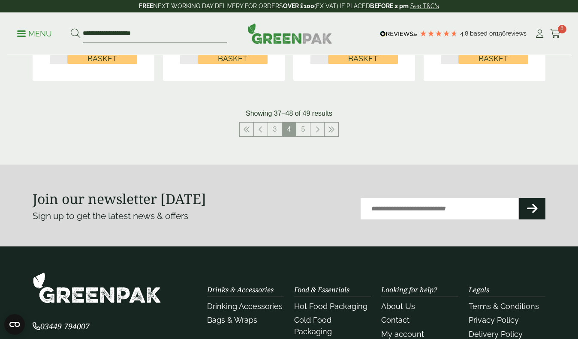
scroll to position [968, 0]
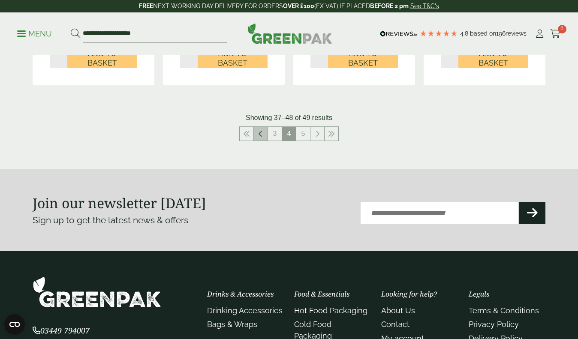
click at [262, 131] on icon at bounding box center [261, 133] width 4 height 7
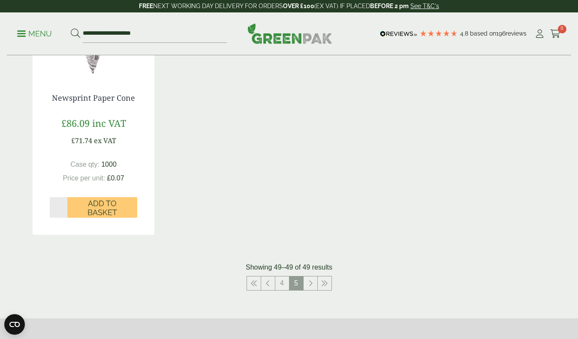
scroll to position [561, 0]
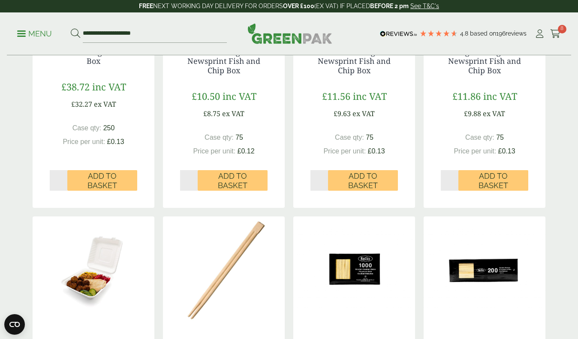
scroll to position [935, 0]
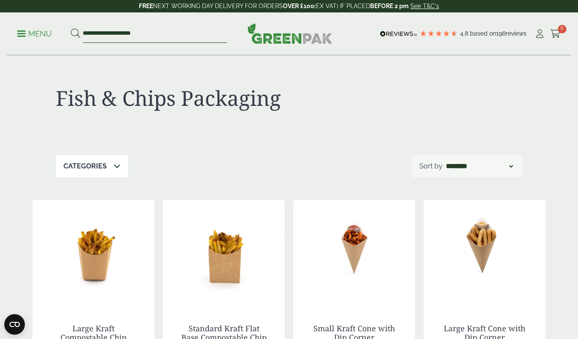
click at [116, 33] on input "**********" at bounding box center [155, 34] width 144 height 18
drag, startPoint x: 116, startPoint y: 33, endPoint x: 71, endPoint y: 33, distance: 45.5
click at [71, 33] on form "**********" at bounding box center [149, 34] width 156 height 18
type input "**********"
click at [75, 33] on button at bounding box center [75, 33] width 9 height 11
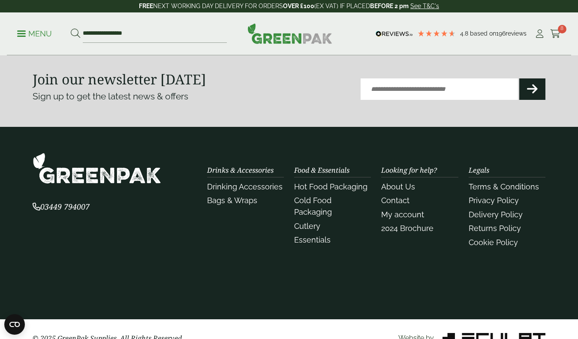
scroll to position [1104, 0]
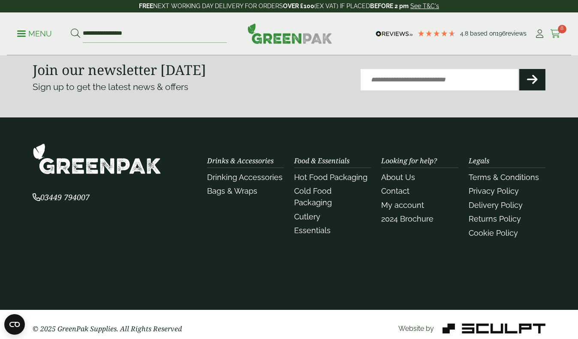
click at [559, 35] on icon at bounding box center [555, 34] width 11 height 9
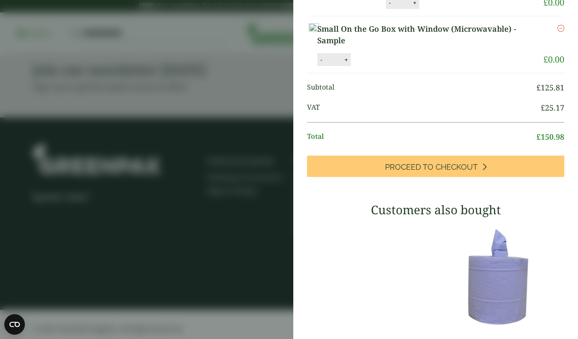
scroll to position [376, 0]
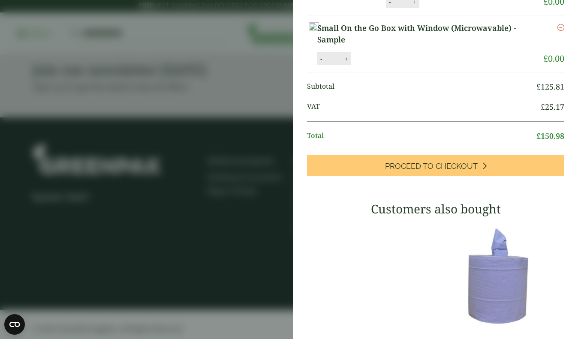
click at [194, 109] on aside "My Basket 12oz r PET Deli Container - Full Case 12oz r PET Deli Container - Ful…" at bounding box center [289, 169] width 578 height 339
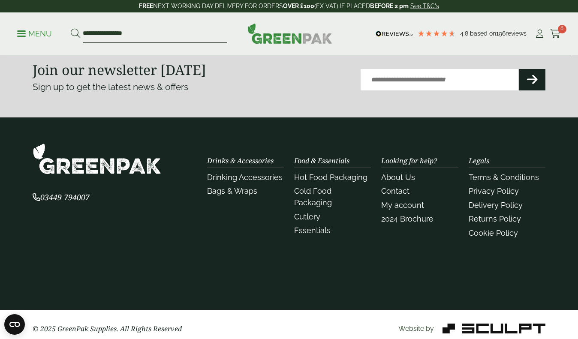
drag, startPoint x: 144, startPoint y: 37, endPoint x: 32, endPoint y: 36, distance: 112.4
click at [32, 36] on ul "**********" at bounding box center [122, 34] width 210 height 18
type input "*"
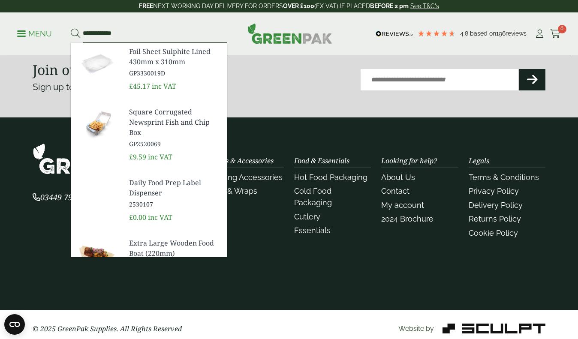
type input "**********"
click at [75, 33] on button at bounding box center [75, 33] width 9 height 11
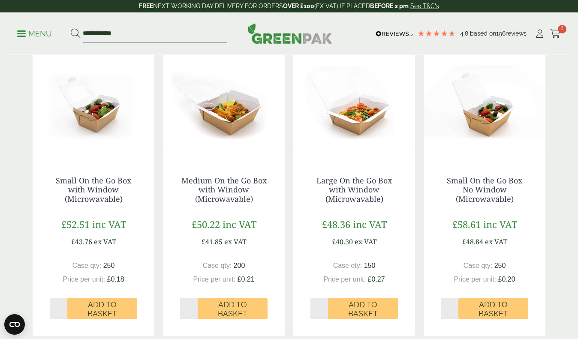
scroll to position [152, 0]
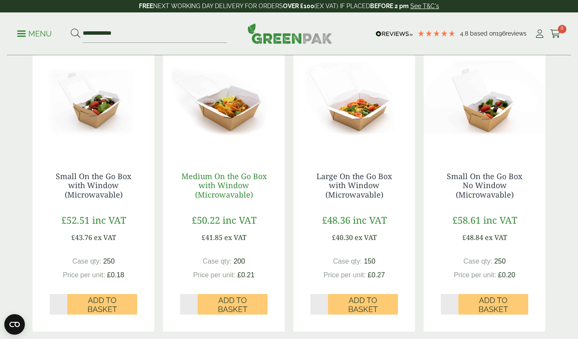
click at [229, 190] on link "Medium On the Go Box with Window (Microwavable)" at bounding box center [223, 185] width 85 height 29
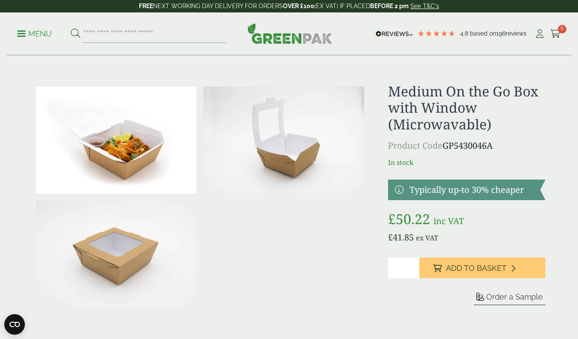
click at [508, 296] on span "Order a Sample" at bounding box center [515, 297] width 57 height 9
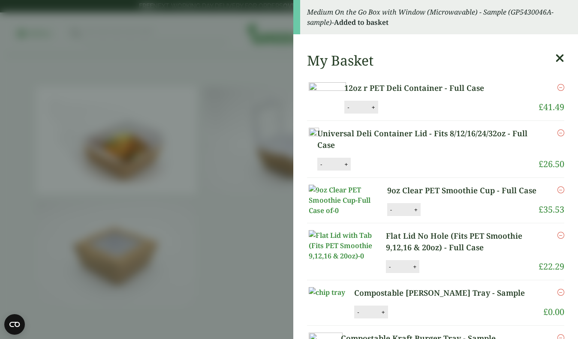
click at [233, 204] on aside "Medium On the Go Box with Window (Microwavable) - Sample (GP5430046A-sample) - …" at bounding box center [289, 169] width 578 height 339
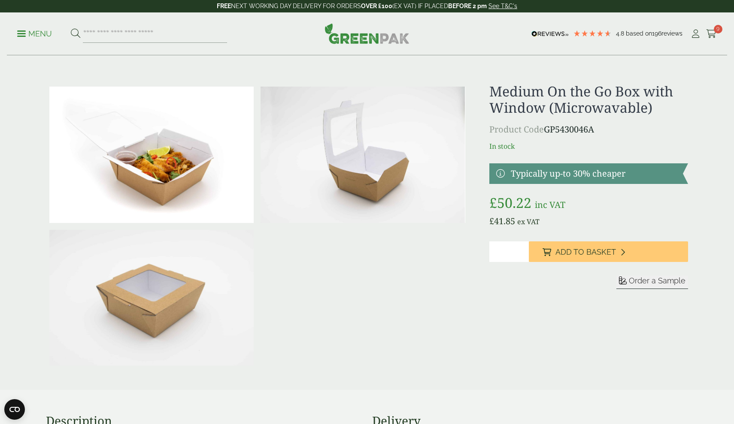
click at [165, 304] on img at bounding box center [151, 298] width 204 height 136
click at [578, 36] on icon at bounding box center [711, 34] width 11 height 9
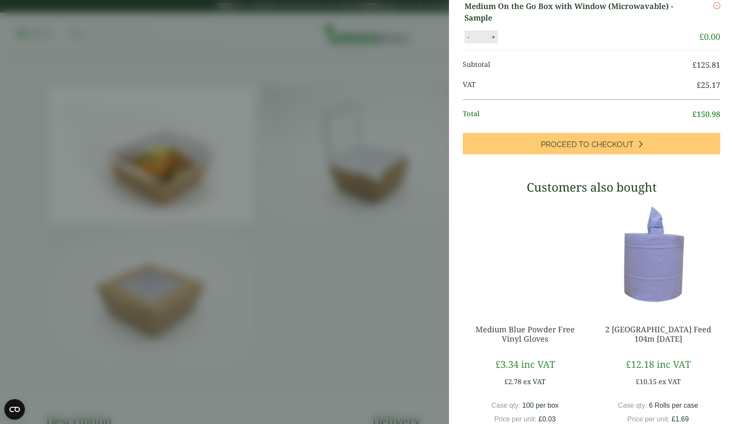
scroll to position [460, 0]
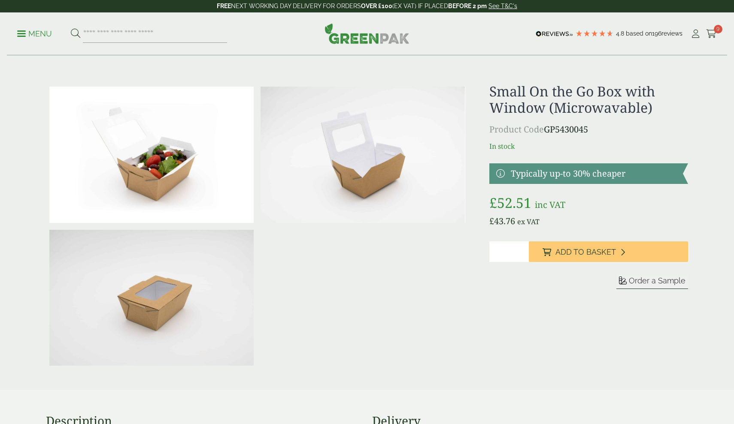
click at [166, 303] on img at bounding box center [151, 298] width 204 height 136
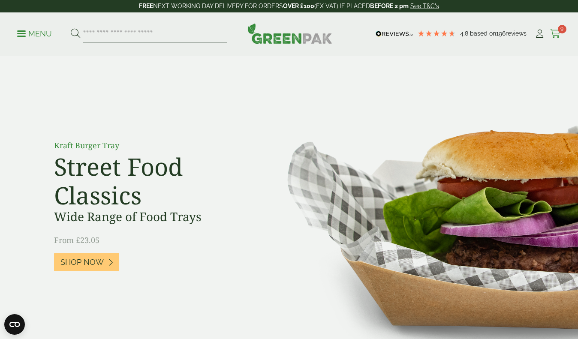
click at [564, 32] on span "9" at bounding box center [562, 29] width 9 height 9
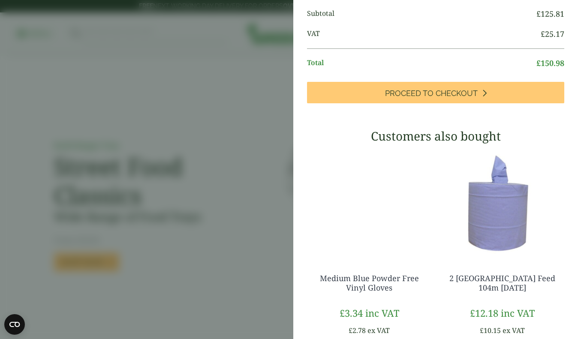
scroll to position [441, 0]
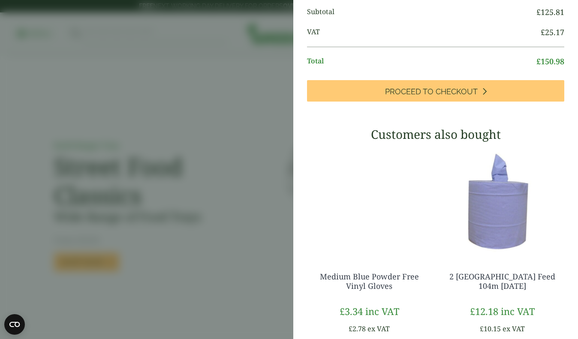
click at [232, 190] on aside "My Basket 12oz r PET Deli Container - Full Case 12oz r PET Deli Container - Ful…" at bounding box center [289, 169] width 578 height 339
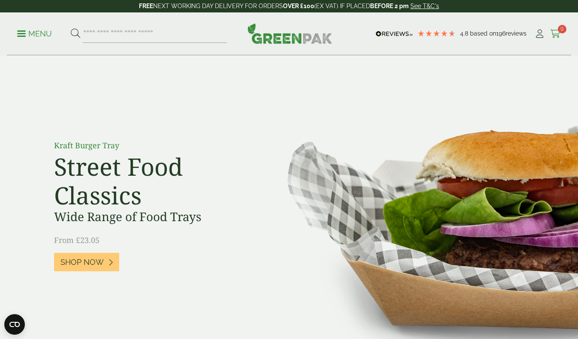
click at [558, 35] on icon at bounding box center [555, 34] width 11 height 9
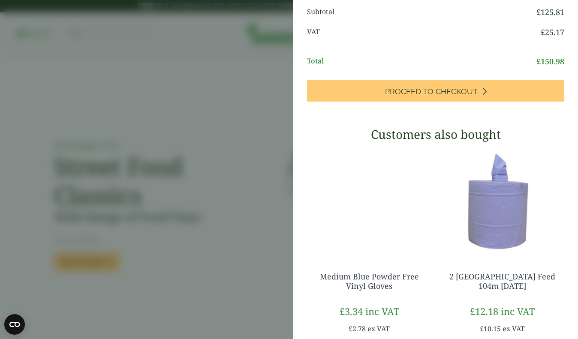
drag, startPoint x: 478, startPoint y: 128, endPoint x: 384, endPoint y: 115, distance: 94.8
copy li "Medium On the Go Box with Window (Microwavable) - Sample"
click at [197, 118] on aside "My Basket 12oz r PET Deli Container - Full Case 12oz r PET Deli Container - Ful…" at bounding box center [289, 169] width 578 height 339
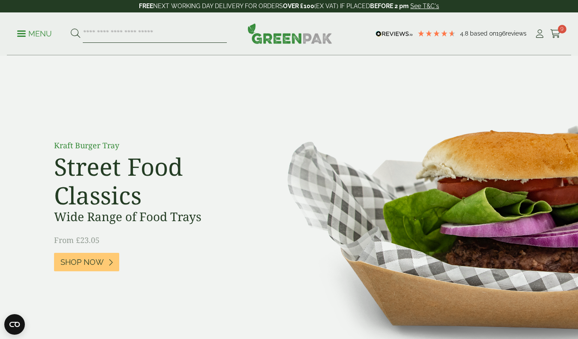
click at [176, 34] on input "search" at bounding box center [155, 34] width 144 height 18
paste input "**********"
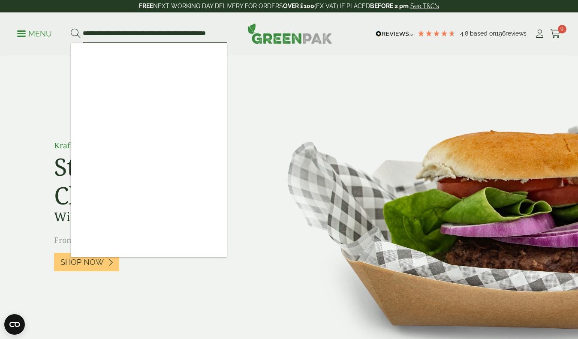
type input "**********"
click at [75, 33] on button at bounding box center [75, 33] width 9 height 11
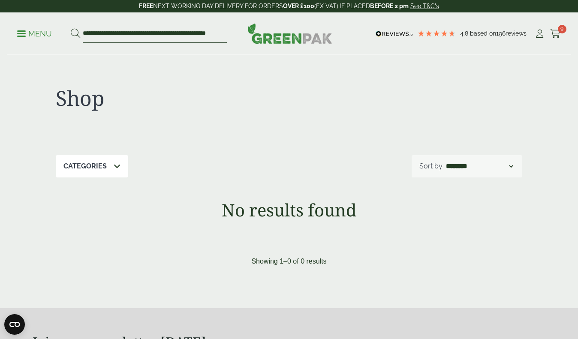
drag, startPoint x: 224, startPoint y: 33, endPoint x: 260, endPoint y: 34, distance: 36.0
click at [260, 34] on div "**********" at bounding box center [289, 33] width 565 height 43
type input "**********"
click at [75, 33] on button at bounding box center [75, 33] width 9 height 11
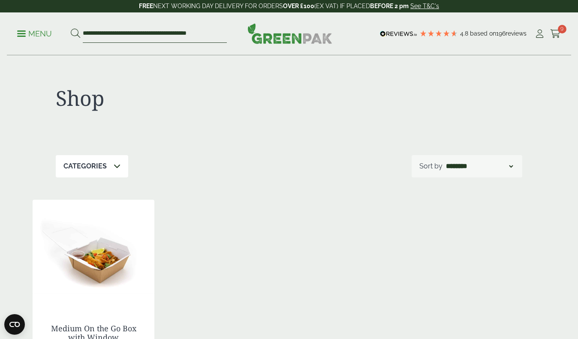
click at [178, 37] on input "**********" at bounding box center [155, 34] width 144 height 18
